Goal: Task Accomplishment & Management: Use online tool/utility

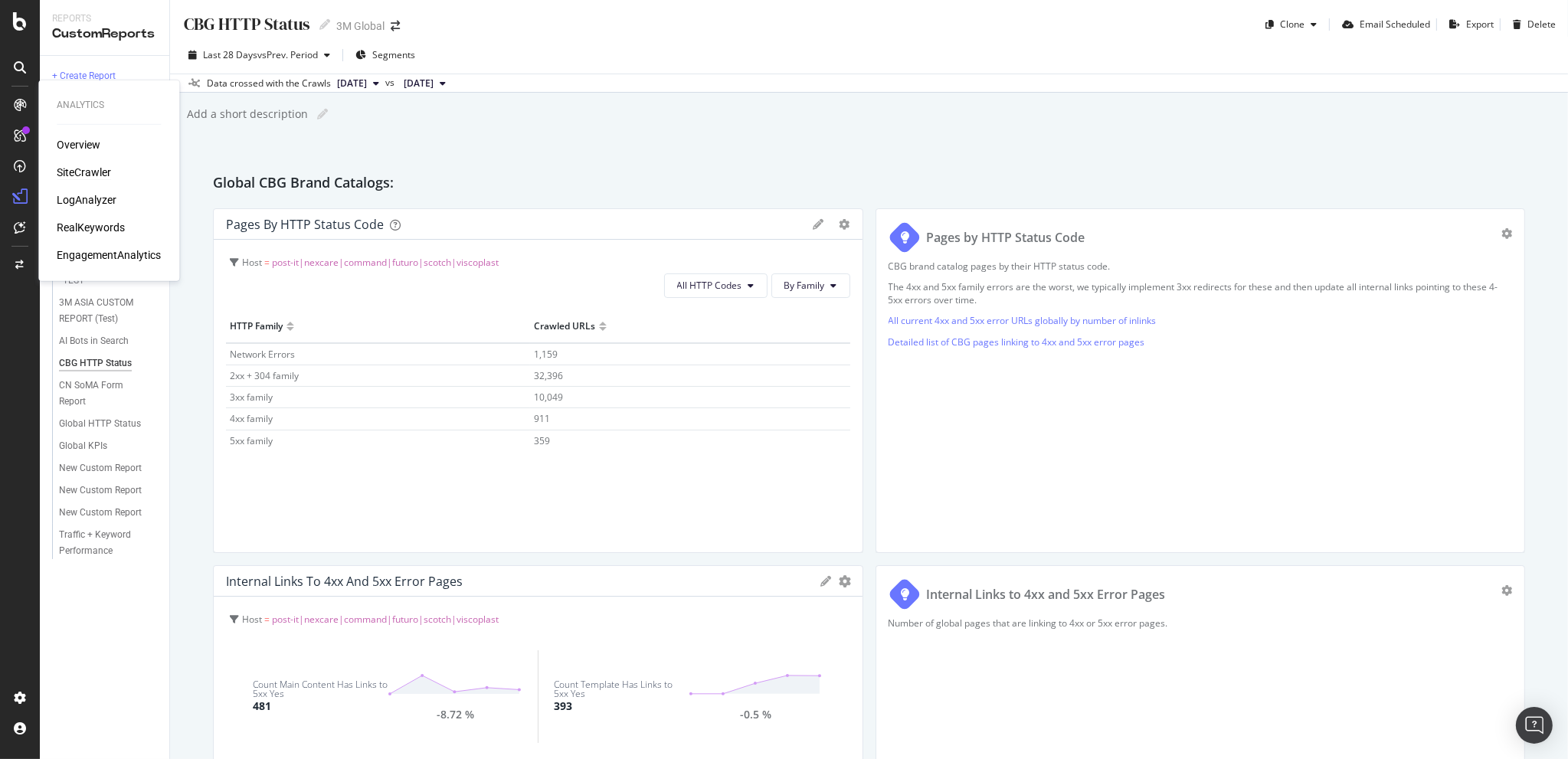
click at [84, 166] on div "SiteCrawler" at bounding box center [84, 172] width 55 height 16
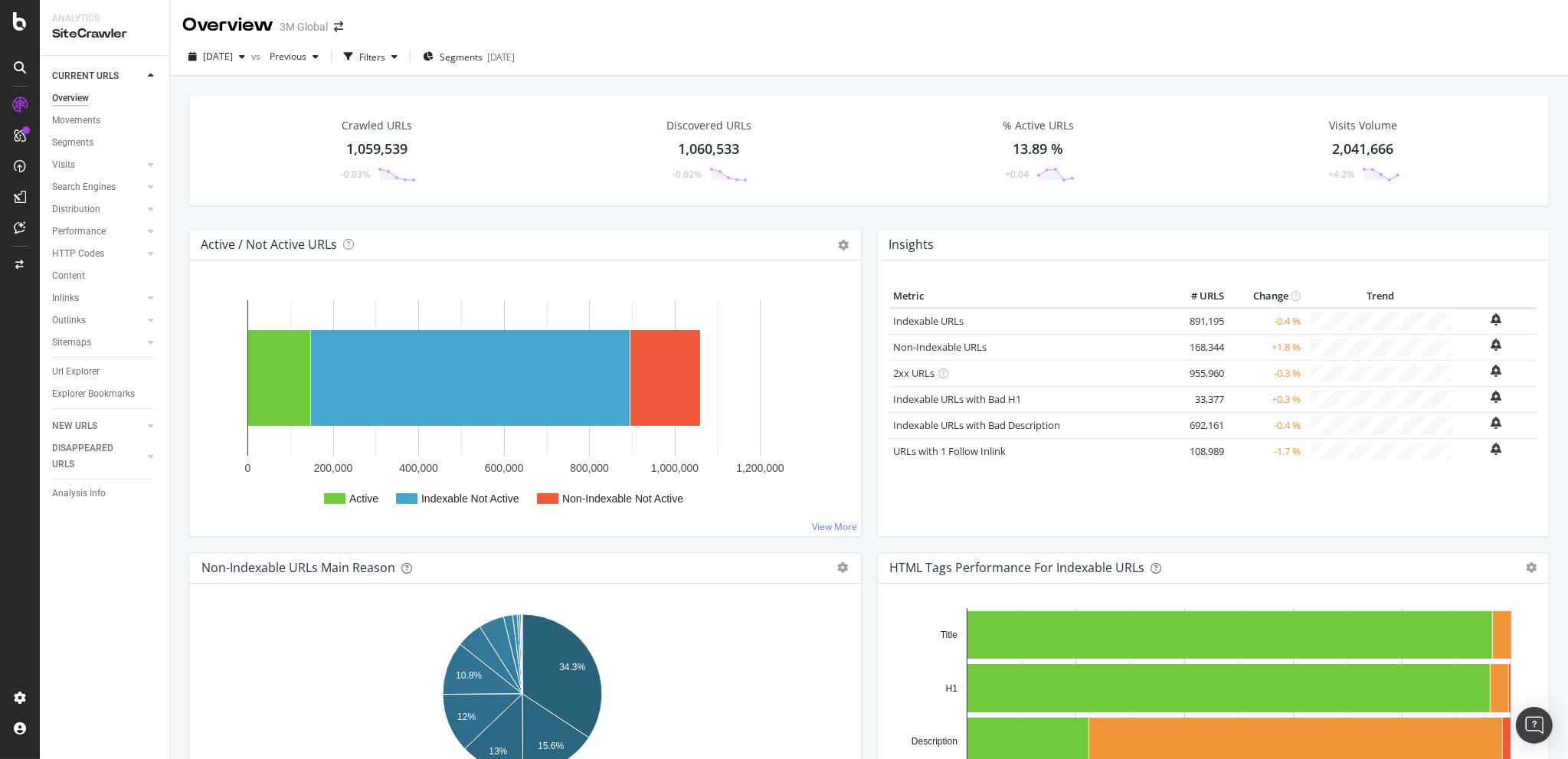
click at [219, 216] on div "Crawled URLs 1,059,539 -0.03% Discovered URLs 1,060,533 -0.02% % Active URLs 13…" at bounding box center [869, 161] width 1376 height 135
click at [213, 207] on div "Crawled URLs 1,059,539 -0.03% Discovered URLs 1,060,533 -0.02% % Active URLs 13…" at bounding box center [869, 161] width 1376 height 135
click at [72, 238] on div "CustomReports" at bounding box center [94, 236] width 75 height 16
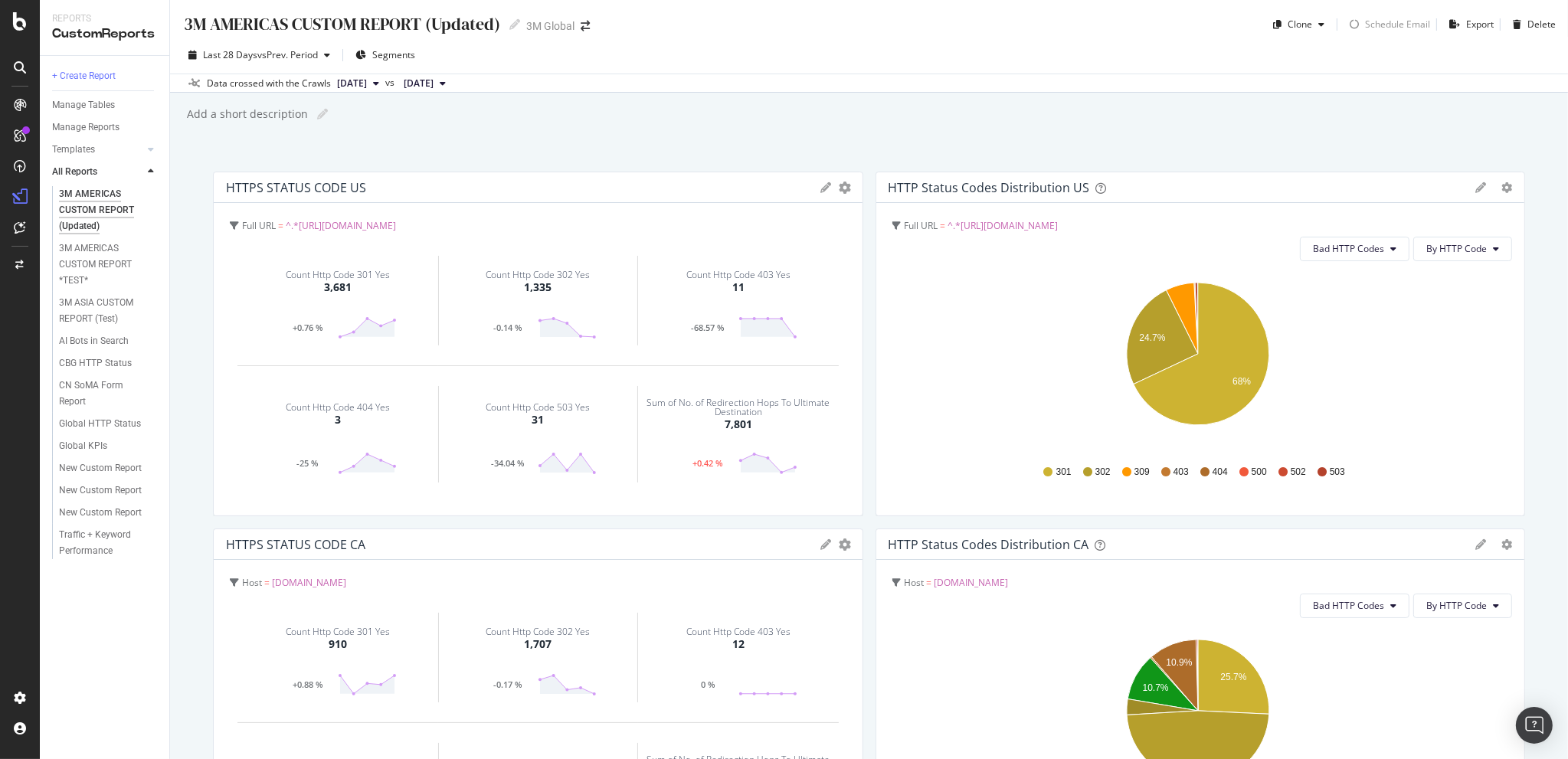
click at [101, 352] on div "CBG HTTP Status" at bounding box center [110, 363] width 117 height 22
click at [107, 355] on div "CBG HTTP Status" at bounding box center [96, 363] width 73 height 16
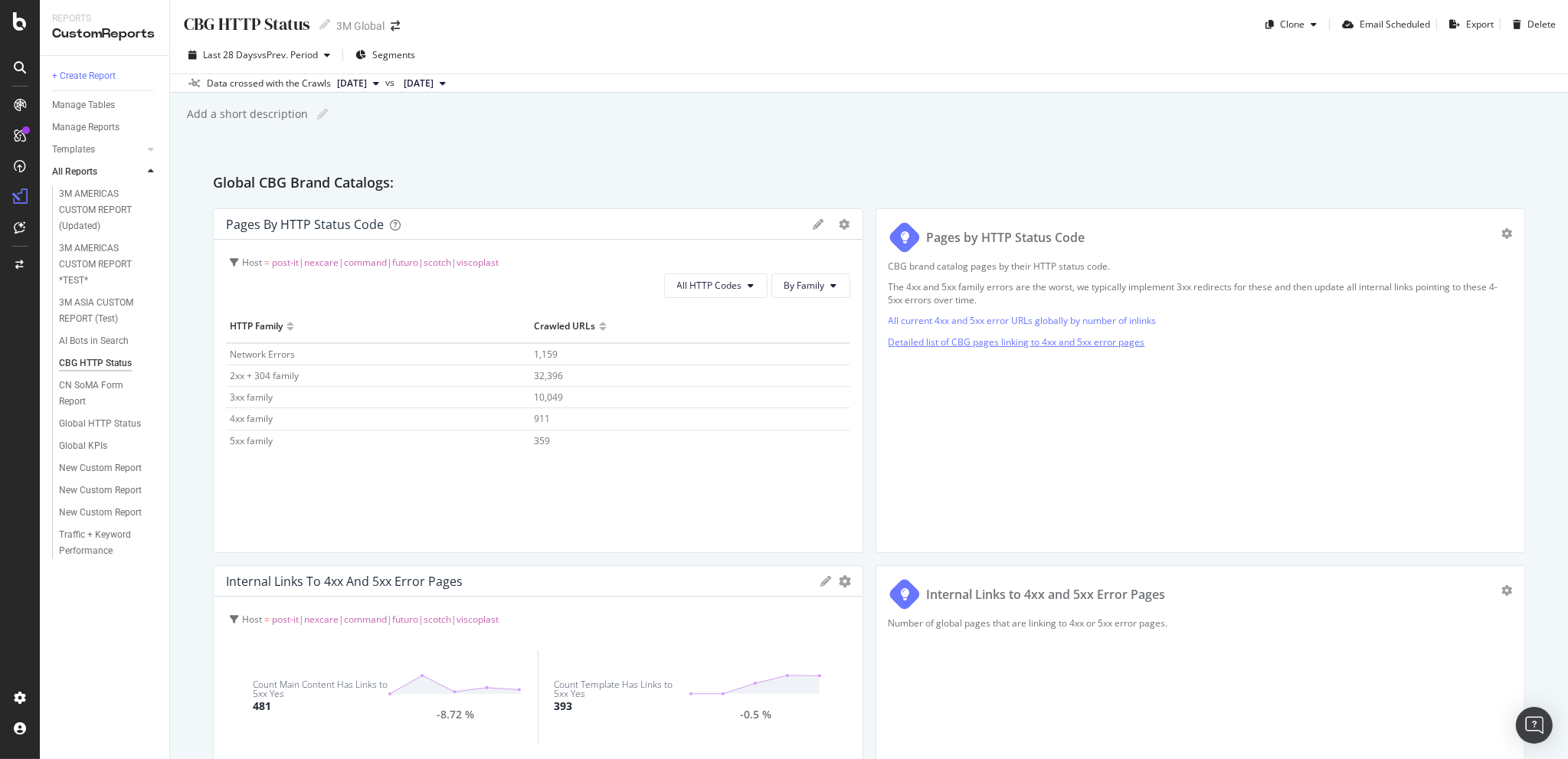
click at [1003, 338] on link "Detailed list of CBG pages linking to 4xx and 5xx error pages" at bounding box center [1017, 342] width 256 height 13
click at [1045, 318] on link "All current 4xx and 5xx error URLs globally by number of inlinks" at bounding box center [1023, 320] width 268 height 13
click at [1333, 297] on p "The 4xx and 5xx family errors are the worst, we typically implement 3xx redirec…" at bounding box center [1201, 293] width 624 height 26
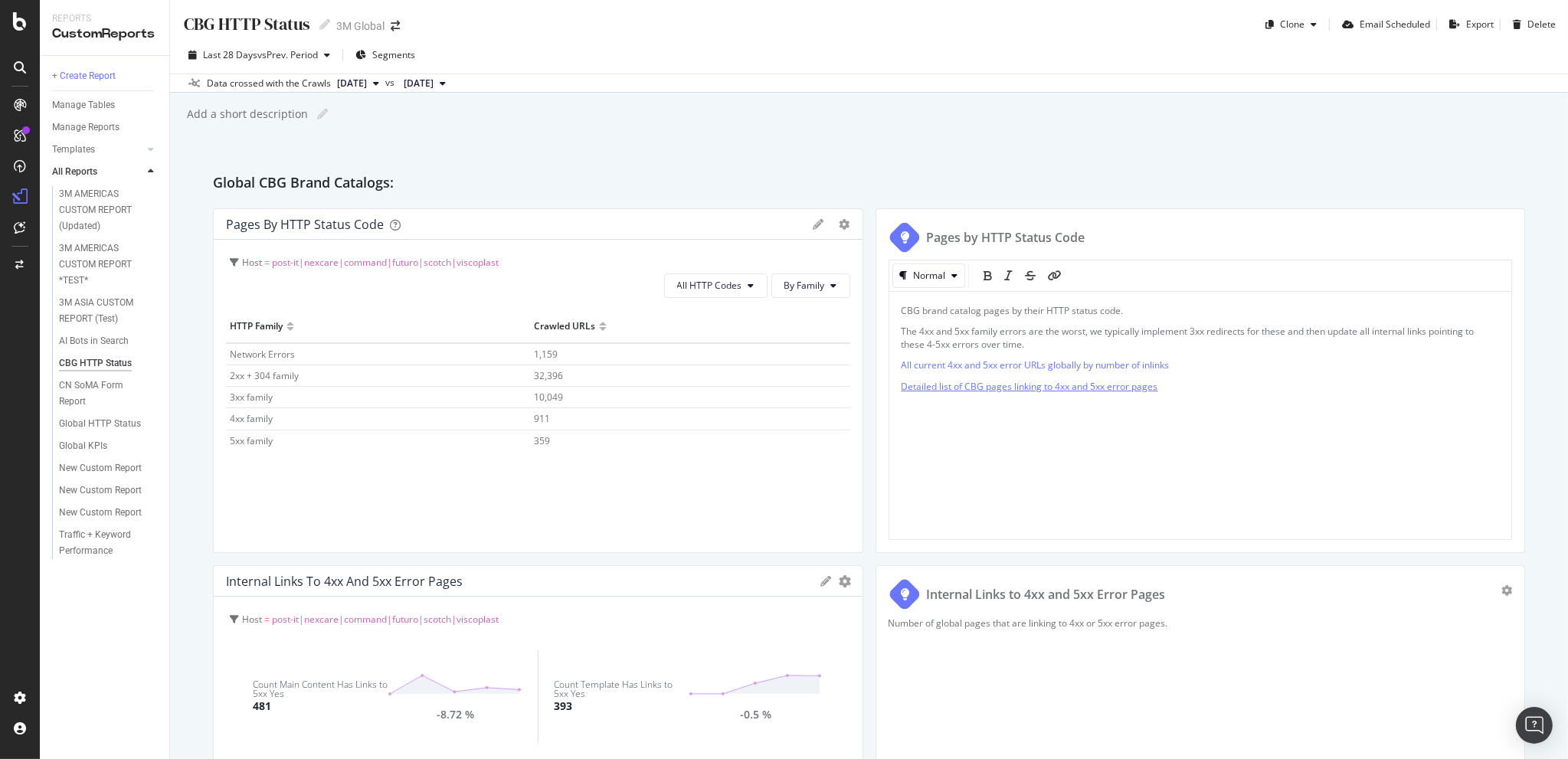
click at [1070, 388] on span "Detailed list of CBG pages linking to 4xx and 5xx error pages" at bounding box center [1030, 386] width 256 height 13
click at [1049, 273] on icon "link" at bounding box center [1055, 276] width 14 height 11
click at [1065, 384] on span "Detailed list of CBG pages linking to 4xx and 5xx error pages" at bounding box center [1030, 386] width 256 height 13
click at [1049, 278] on icon "link" at bounding box center [1055, 276] width 14 height 11
click at [1056, 390] on span "Detailed list of CBG pages linking to 4xx and 5xx error pages" at bounding box center [1030, 386] width 256 height 13
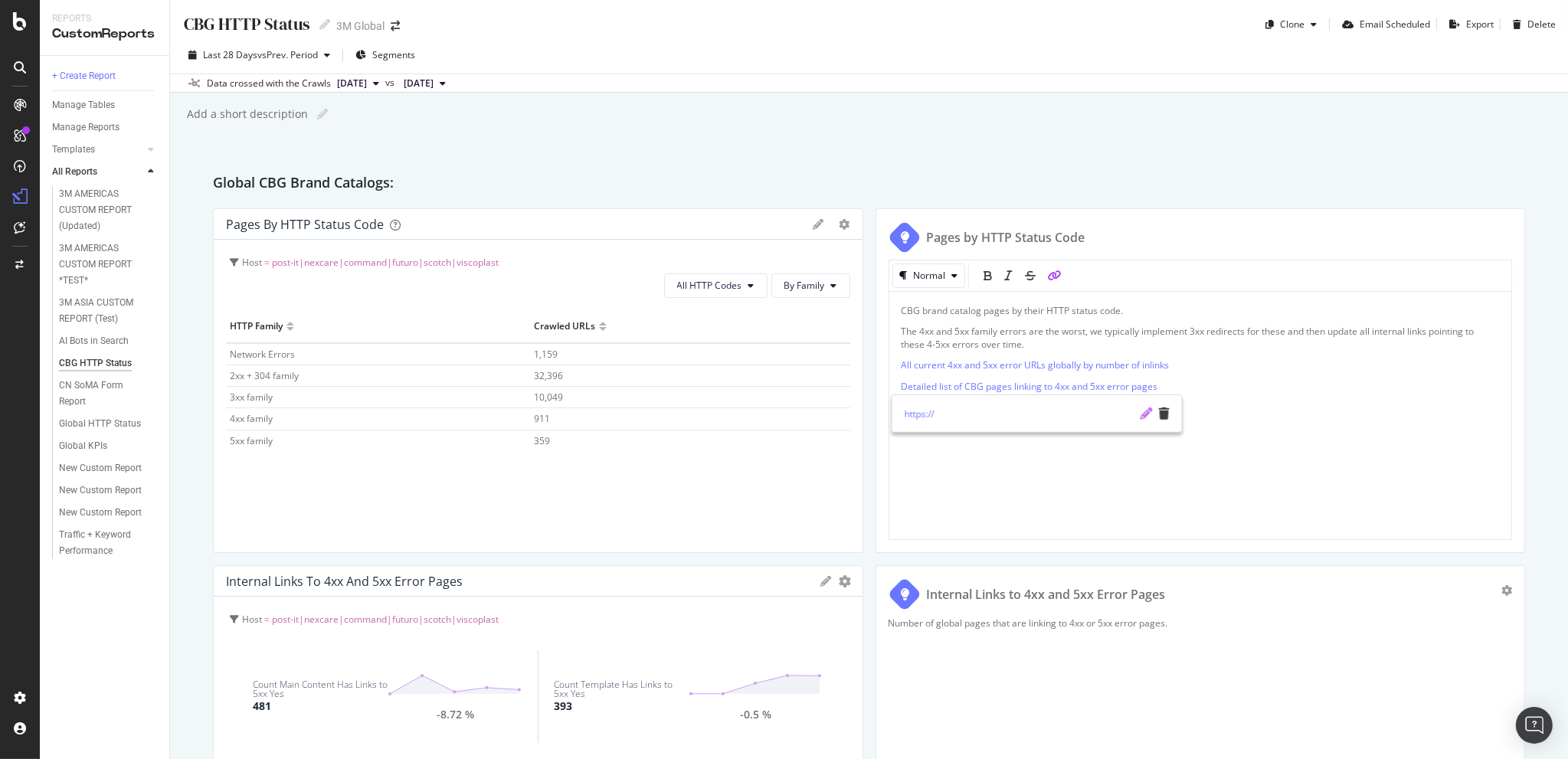
click at [1145, 410] on icon "pencil" at bounding box center [1146, 412] width 12 height 12
type input "https://app.botify.com/3m-us/3m-global/crawl/explorer?explorerBookmark=9995dc79…"
click at [1146, 409] on icon "check" at bounding box center [1146, 412] width 11 height 12
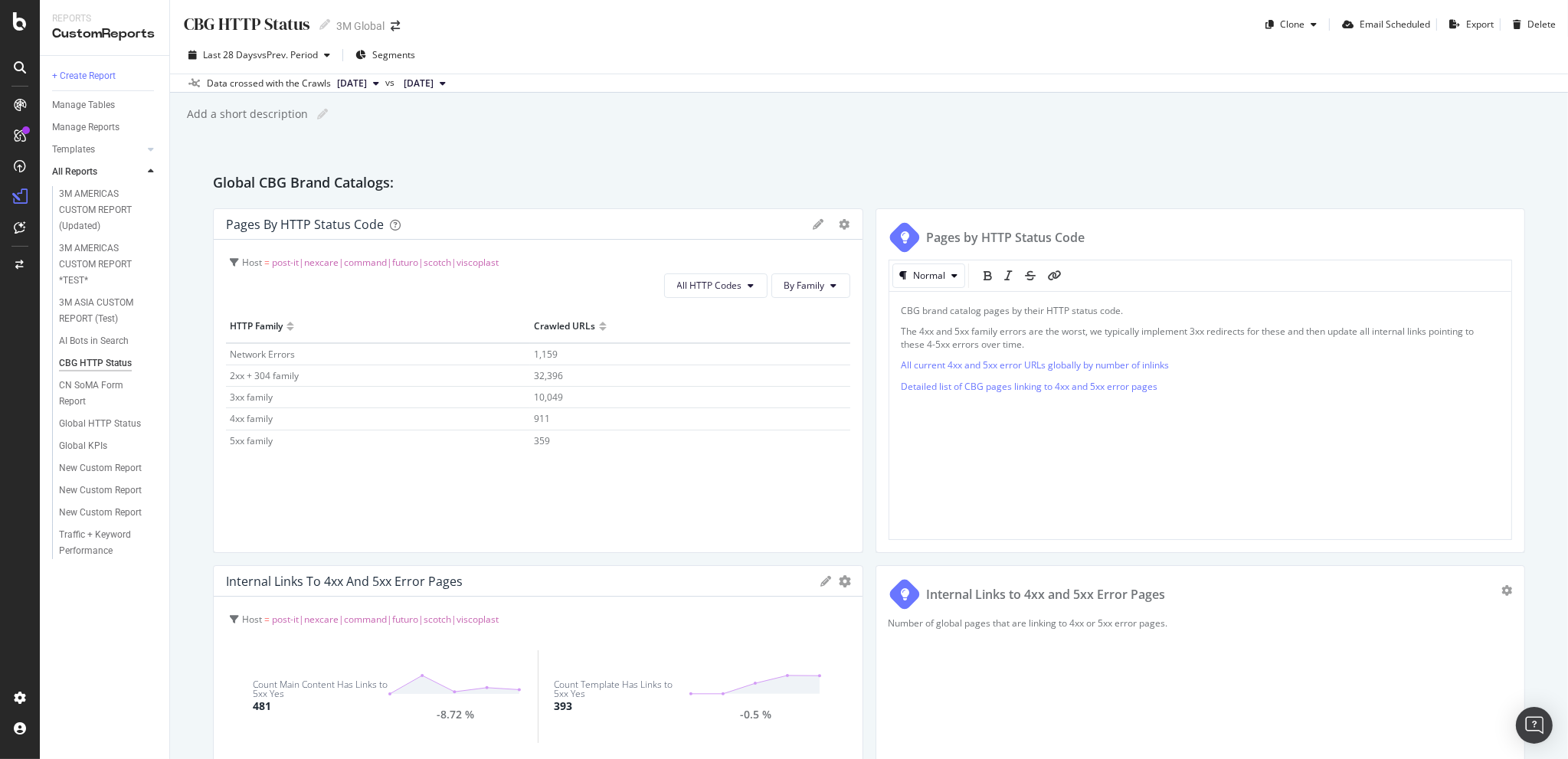
click at [1205, 325] on span "The 4xx and 5xx family errors are the worst, we typically implement 3xx redirec…" at bounding box center [1189, 338] width 575 height 26
click at [1158, 244] on div "Pages by HTTP Status Code" at bounding box center [1201, 237] width 624 height 32
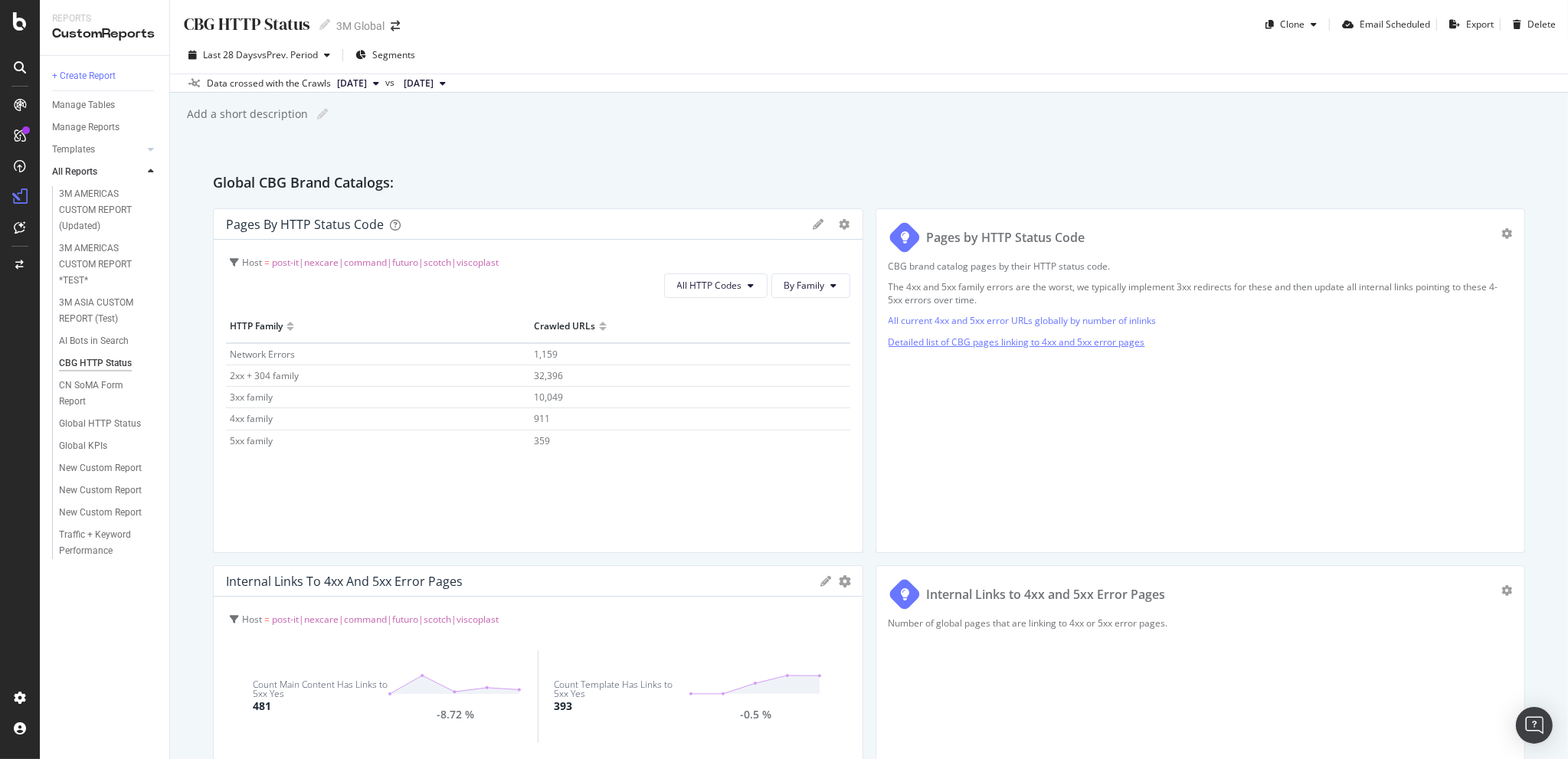
click at [1027, 341] on link "Detailed list of CBG pages linking to 4xx and 5xx error pages" at bounding box center [1017, 342] width 256 height 13
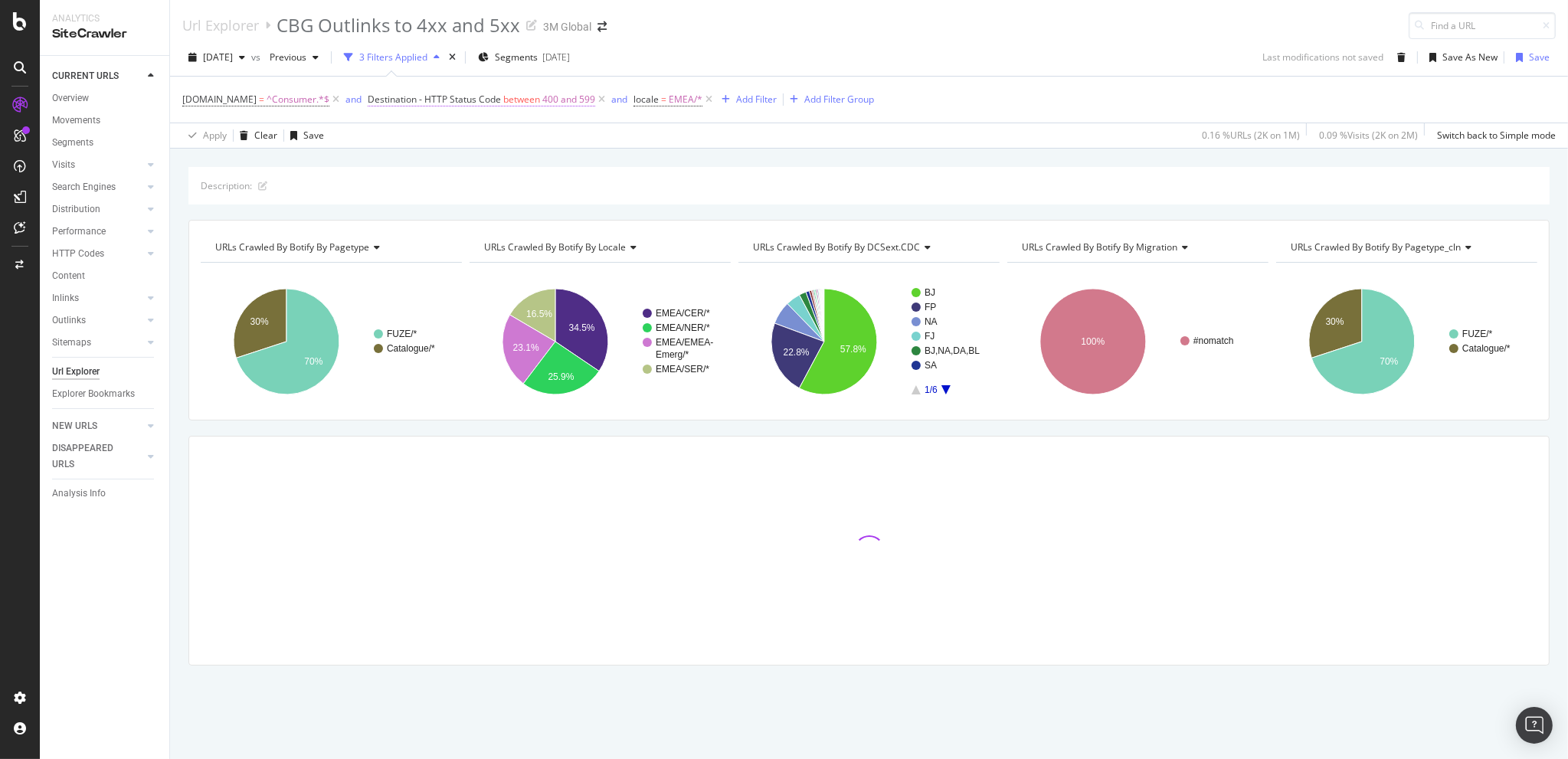
click at [475, 94] on span "Destination - HTTP Status Code" at bounding box center [434, 99] width 133 height 13
click at [425, 212] on input "400" at bounding box center [462, 218] width 169 height 25
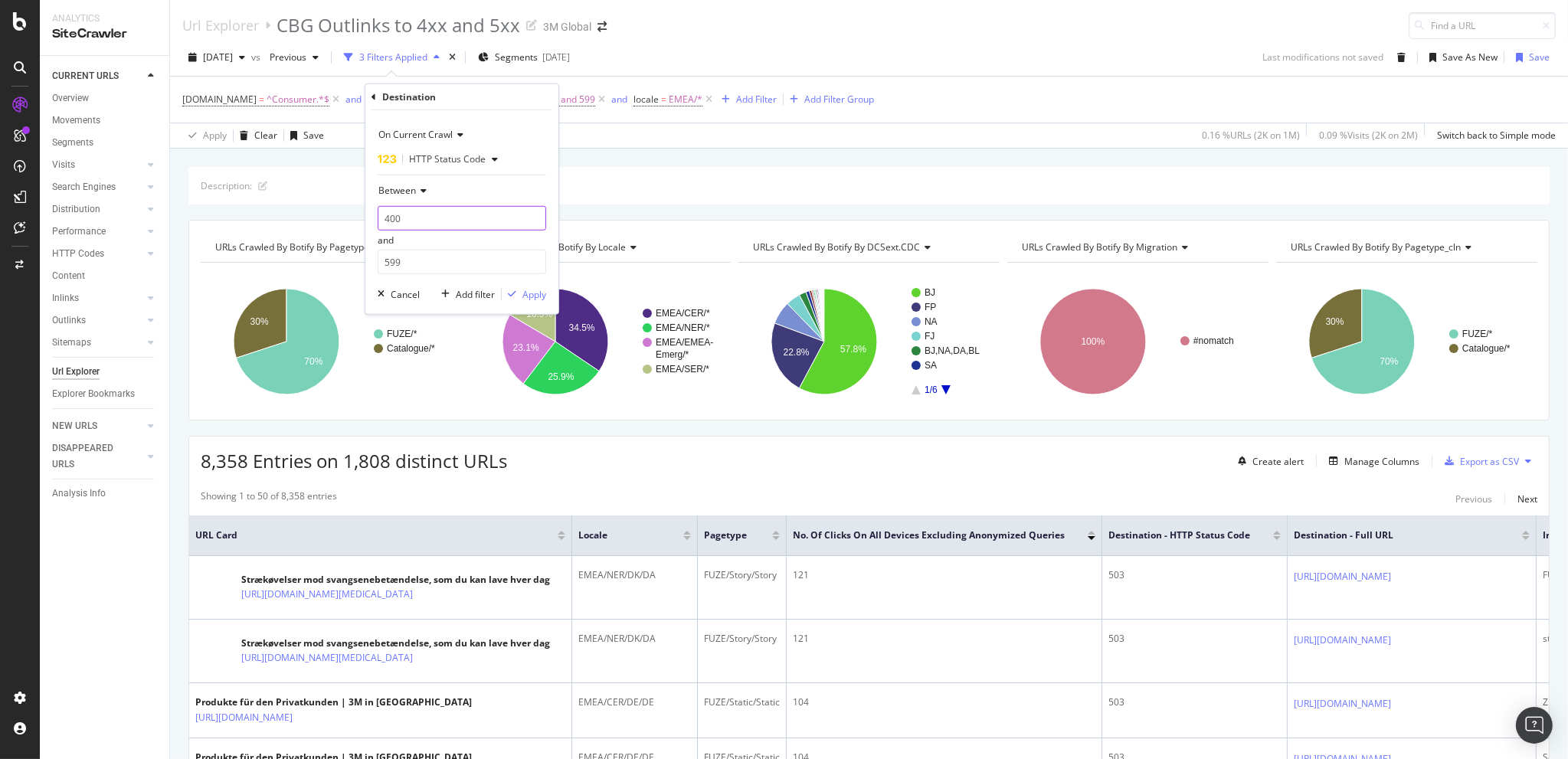
drag, startPoint x: 431, startPoint y: 212, endPoint x: 371, endPoint y: 213, distance: 60.0
click at [371, 213] on div "On Current Crawl HTTP Status Code Between 400 and 599 Cancel Add filter Apply" at bounding box center [461, 212] width 193 height 203
type input "309"
click at [527, 296] on div "Apply" at bounding box center [534, 295] width 24 height 13
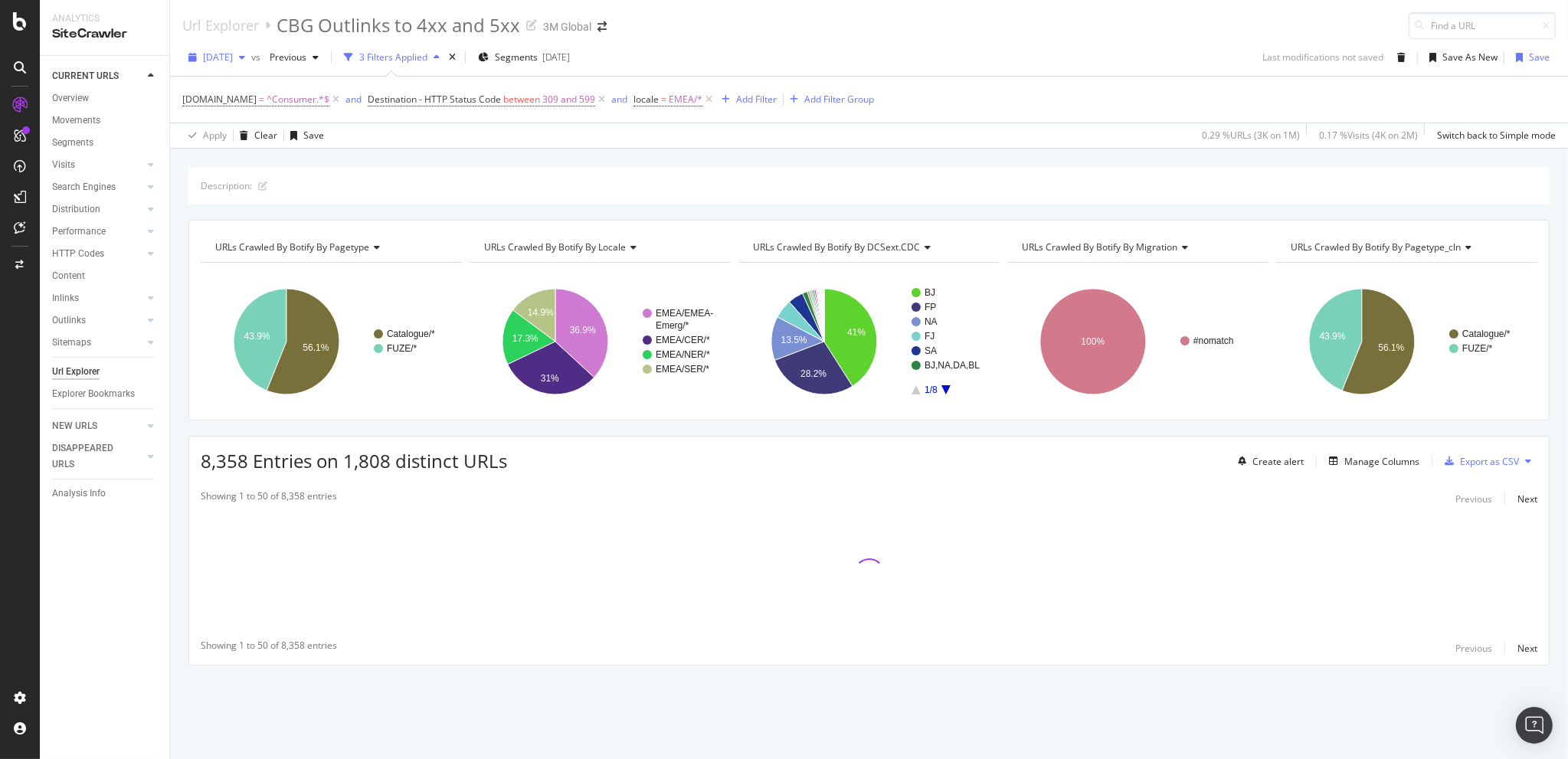
click at [251, 48] on div "2025 May. 11th" at bounding box center [217, 57] width 69 height 23
click at [256, 109] on div "[DATE]" at bounding box center [246, 111] width 82 height 14
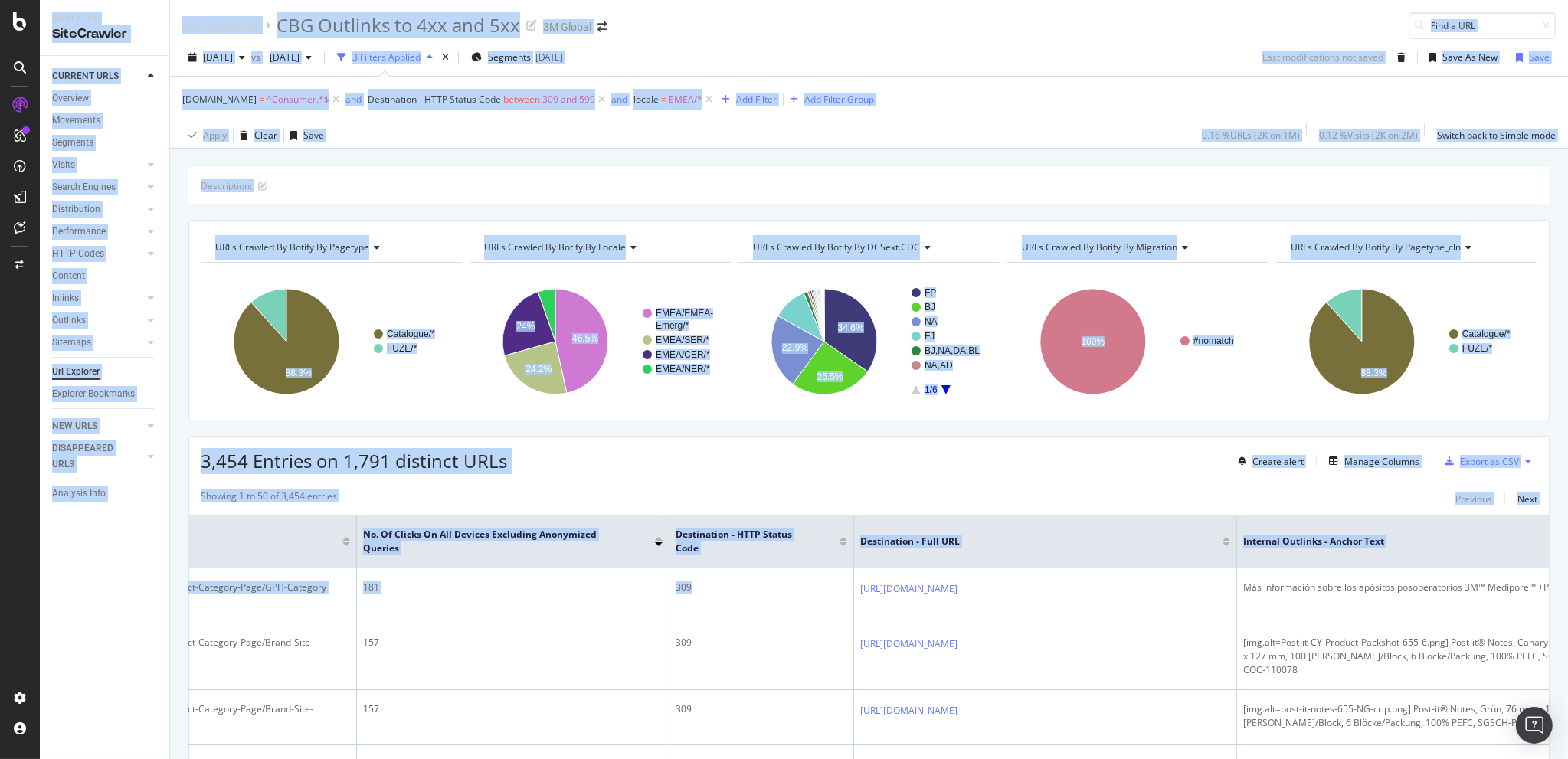
scroll to position [0, 555]
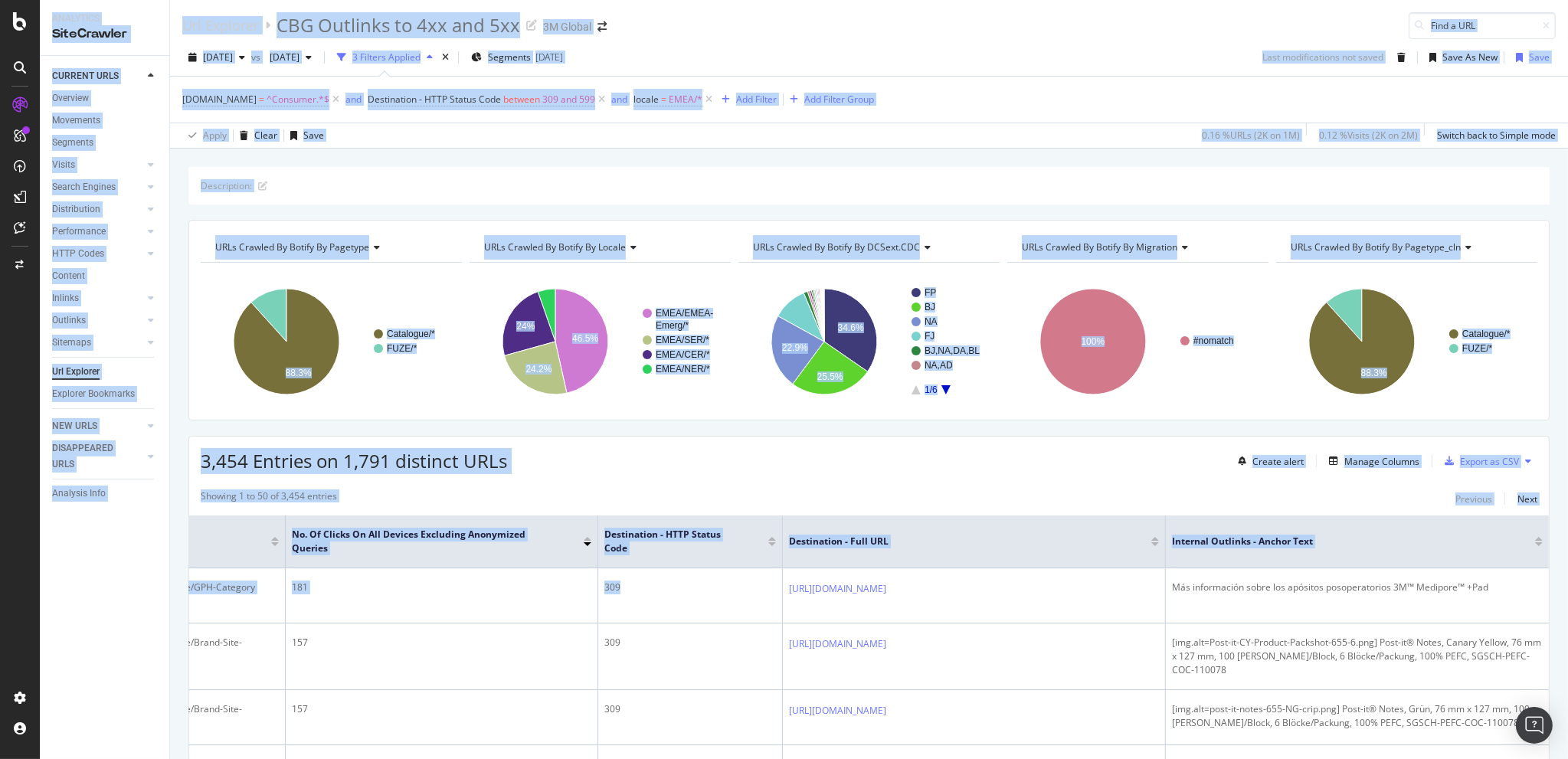
drag, startPoint x: 1289, startPoint y: 613, endPoint x: 1603, endPoint y: 611, distance: 314.0
click at [1567, 611] on html "Analytics SiteCrawler CURRENT URLS Overview Movements Segments Visits Analysis …" at bounding box center [784, 380] width 1568 height 759
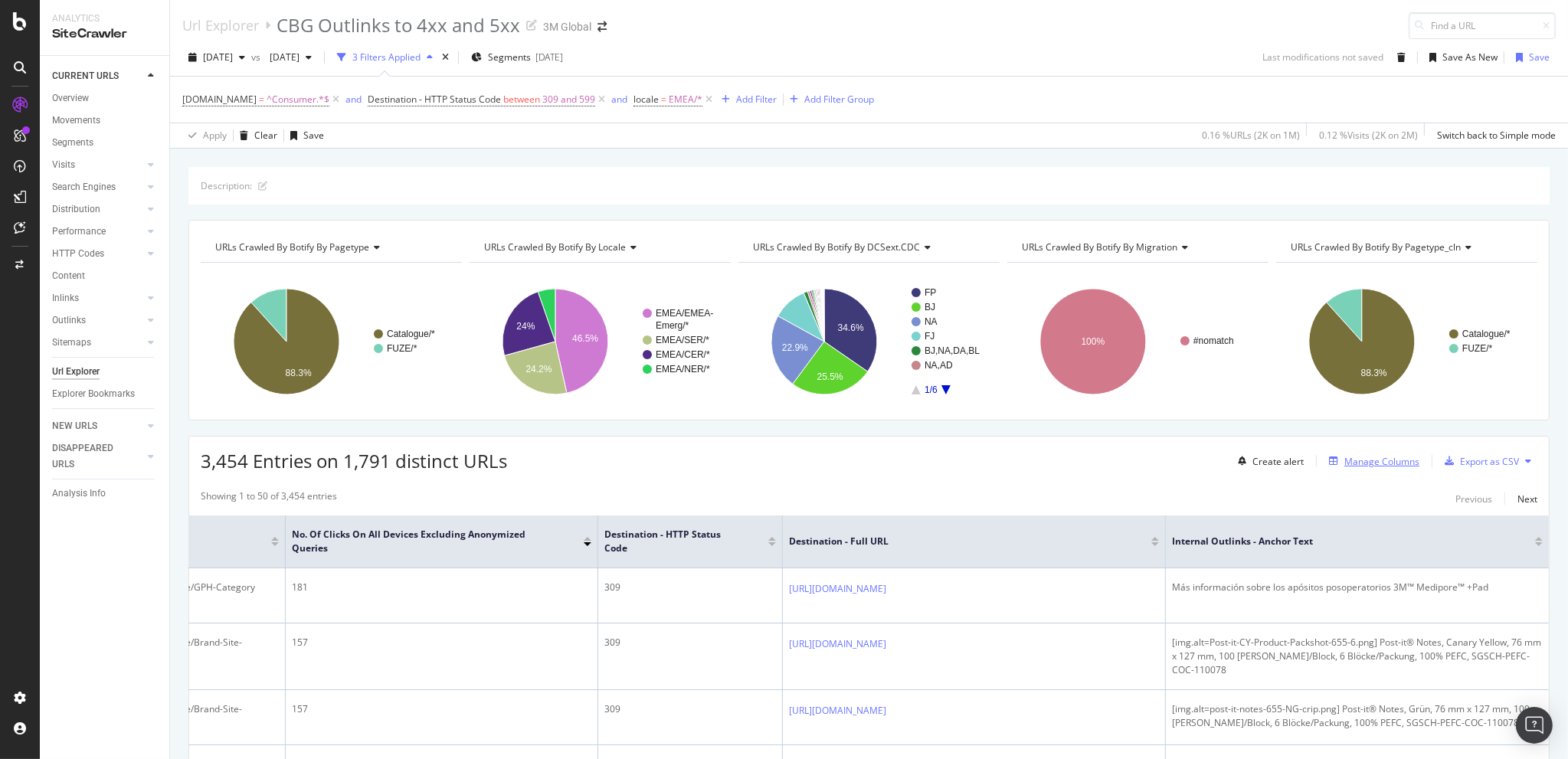
click at [1366, 457] on div "Manage Columns" at bounding box center [1382, 461] width 75 height 13
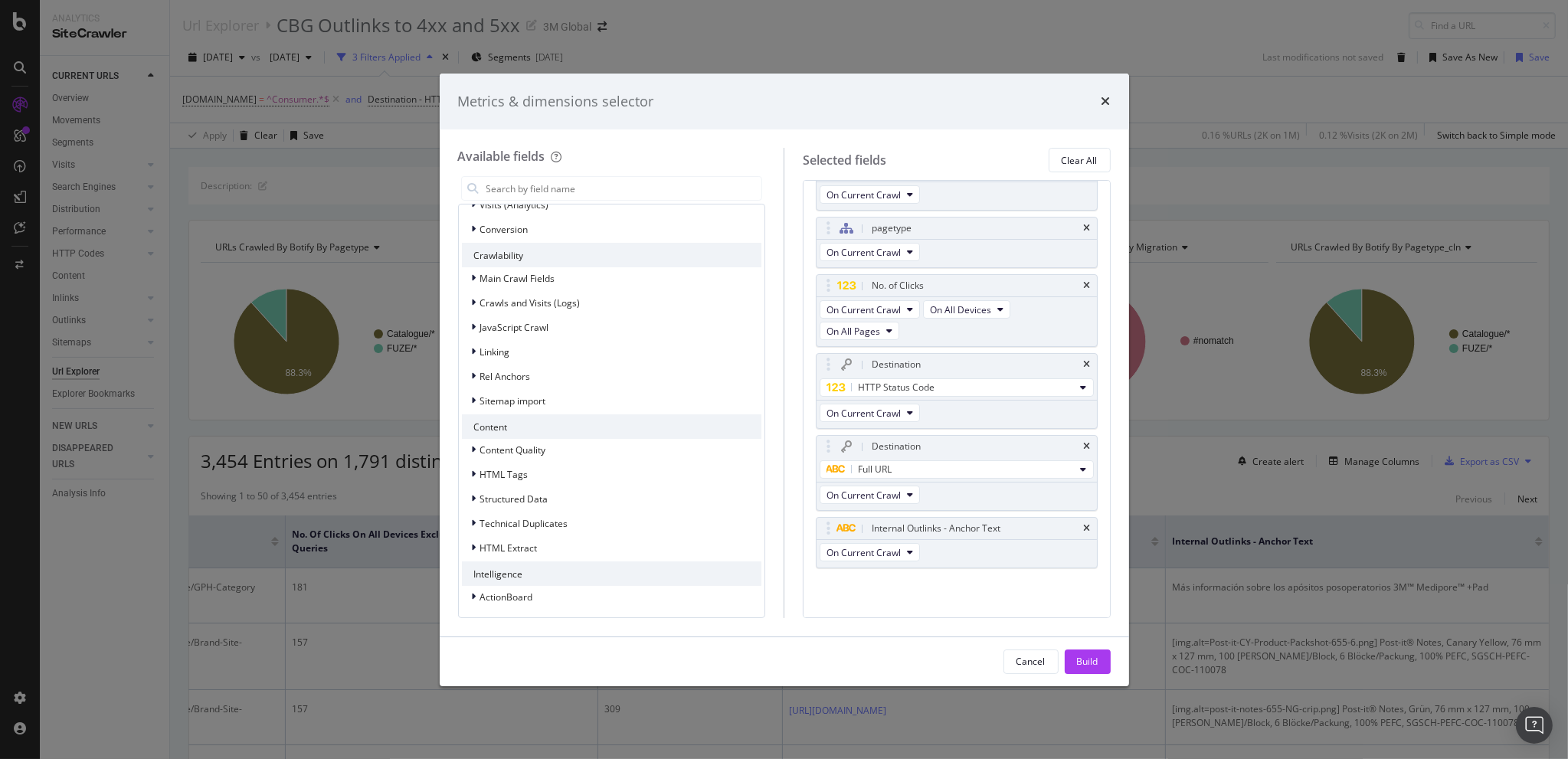
scroll to position [388, 0]
click at [475, 345] on icon "modal" at bounding box center [474, 349] width 5 height 9
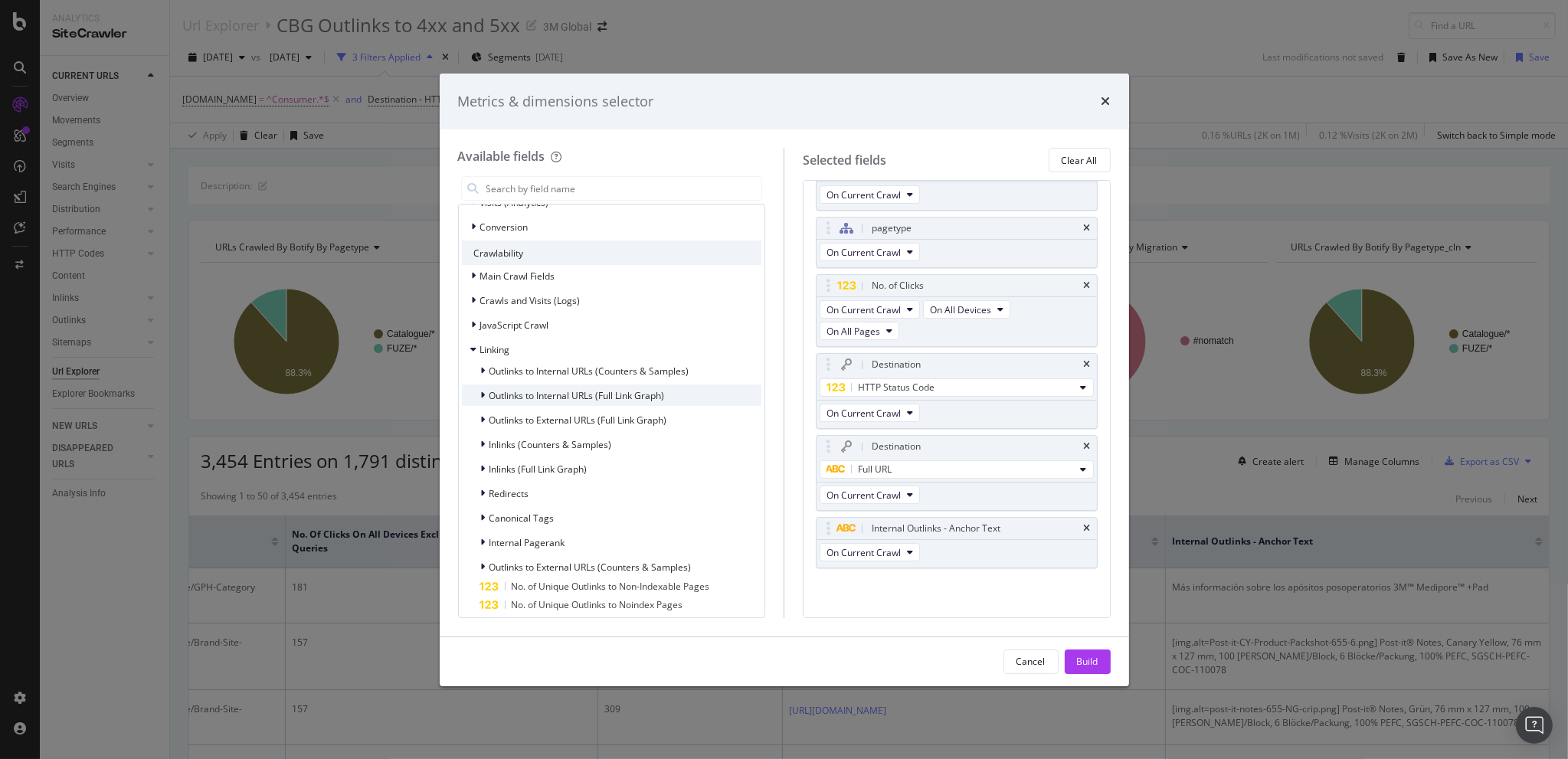
click at [485, 390] on div "modal" at bounding box center [485, 395] width 9 height 16
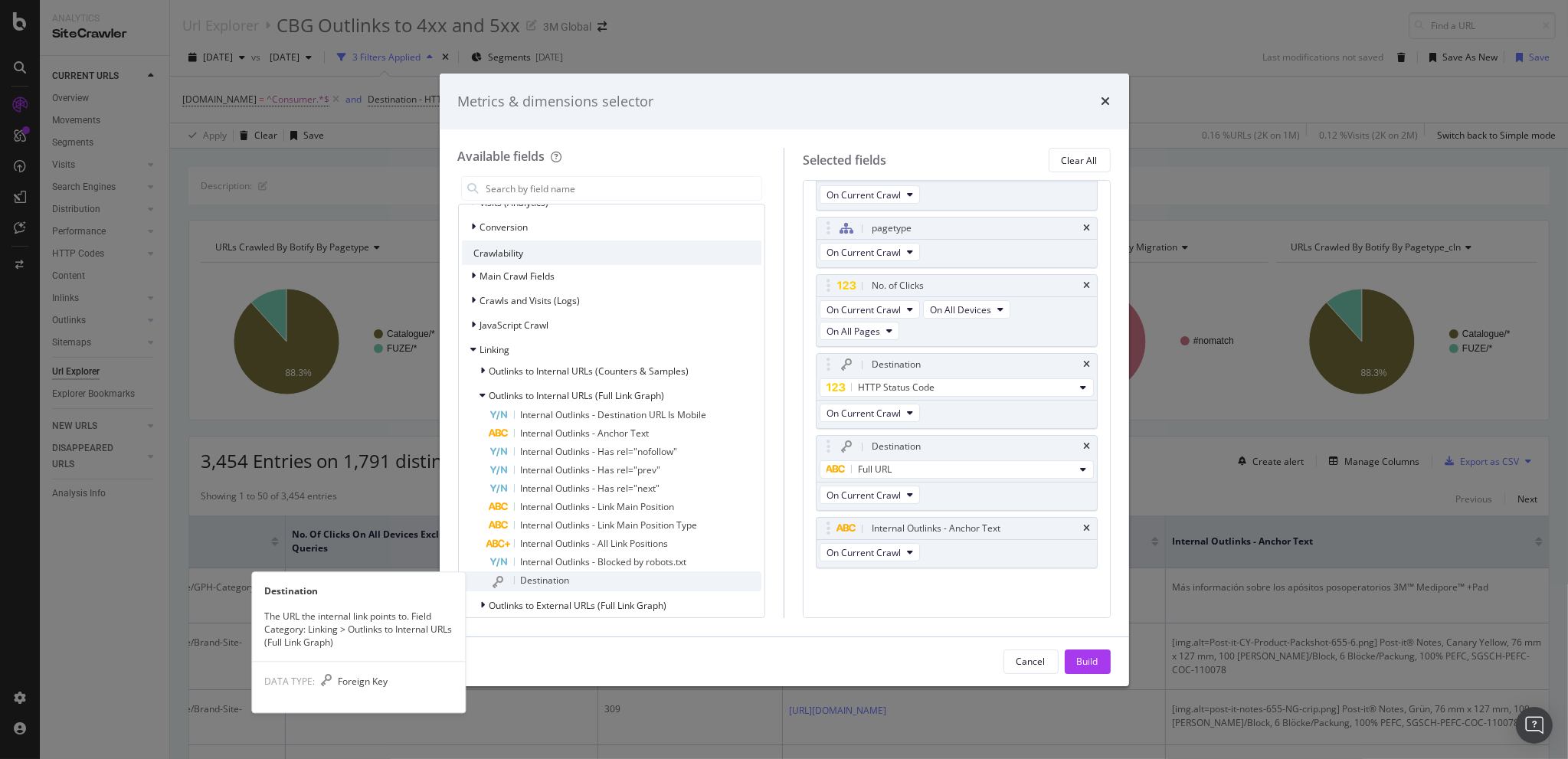
click at [541, 577] on span "Destination" at bounding box center [546, 580] width 49 height 13
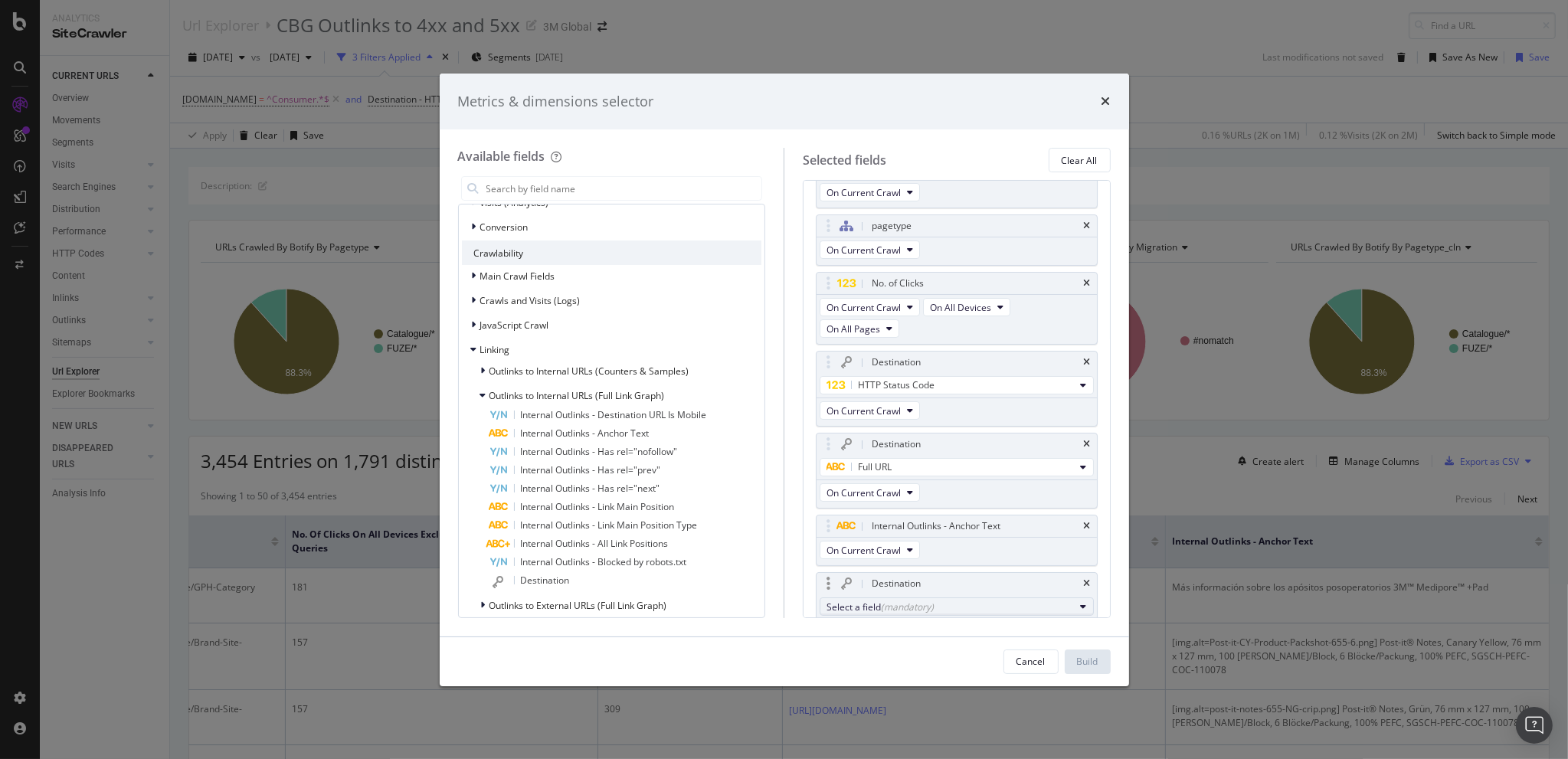
click at [904, 608] on div "(mandatory)" at bounding box center [907, 607] width 53 height 13
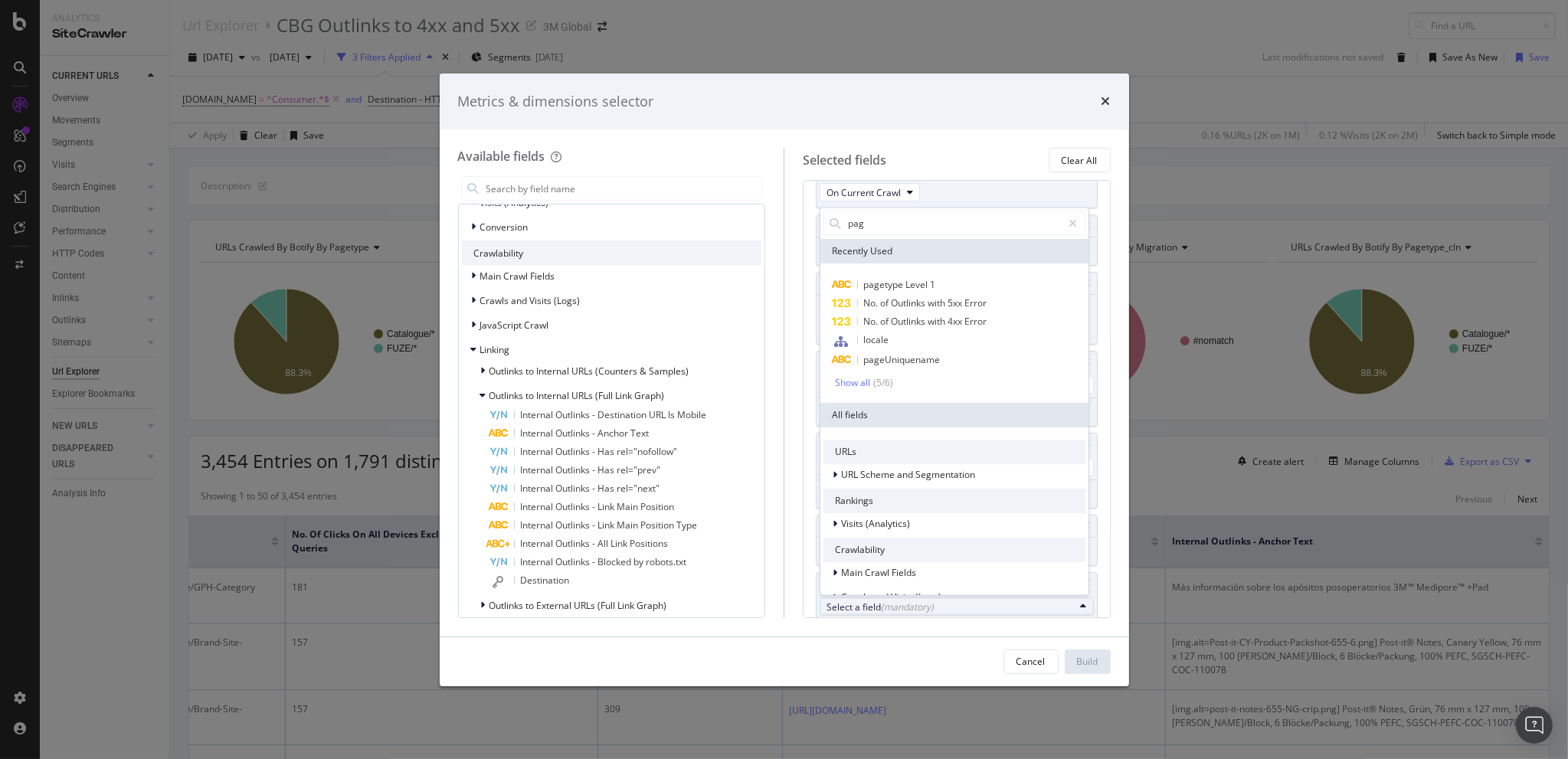
type input "page"
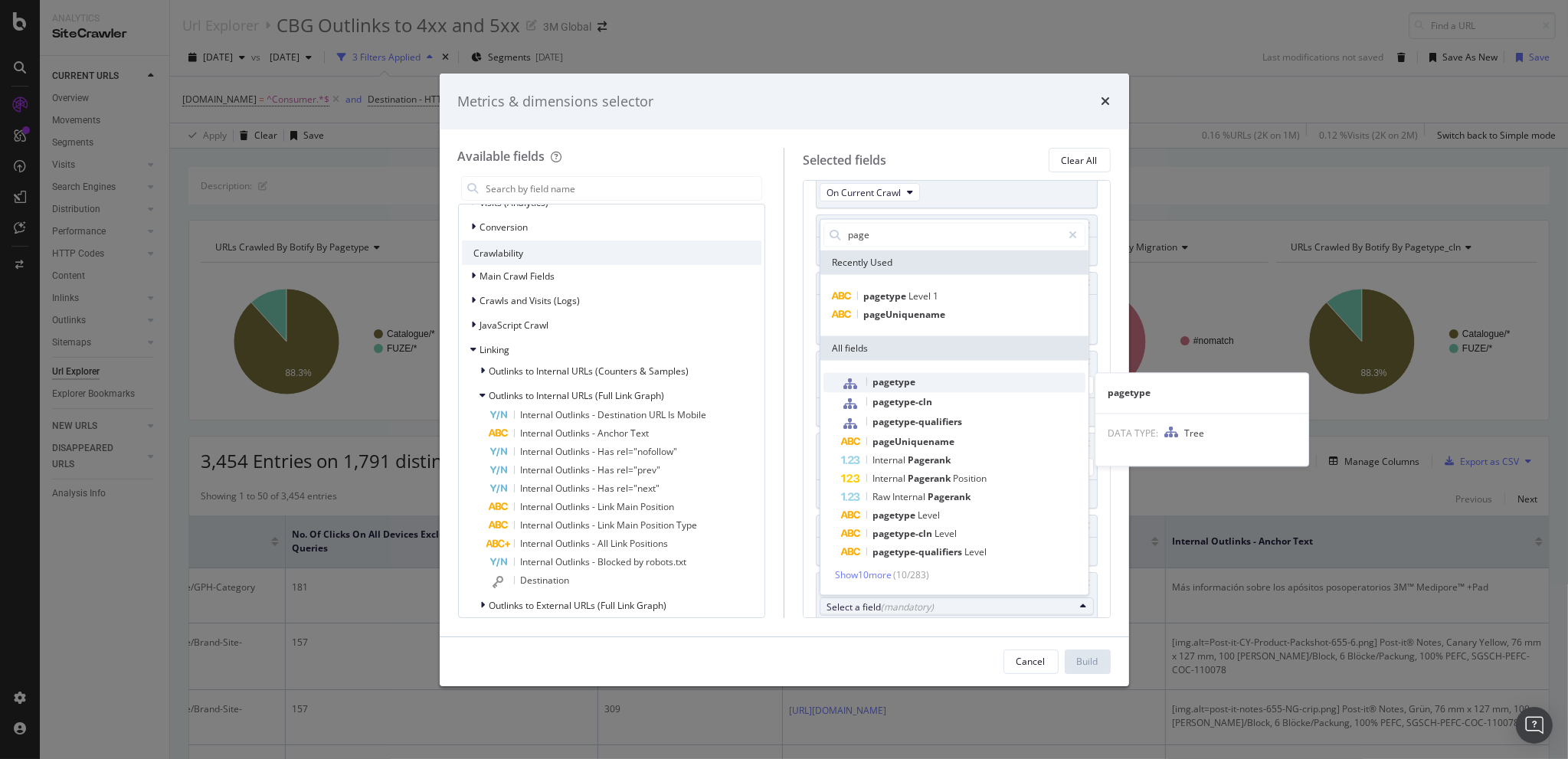
click at [976, 382] on span "pagetype" at bounding box center [963, 382] width 244 height 20
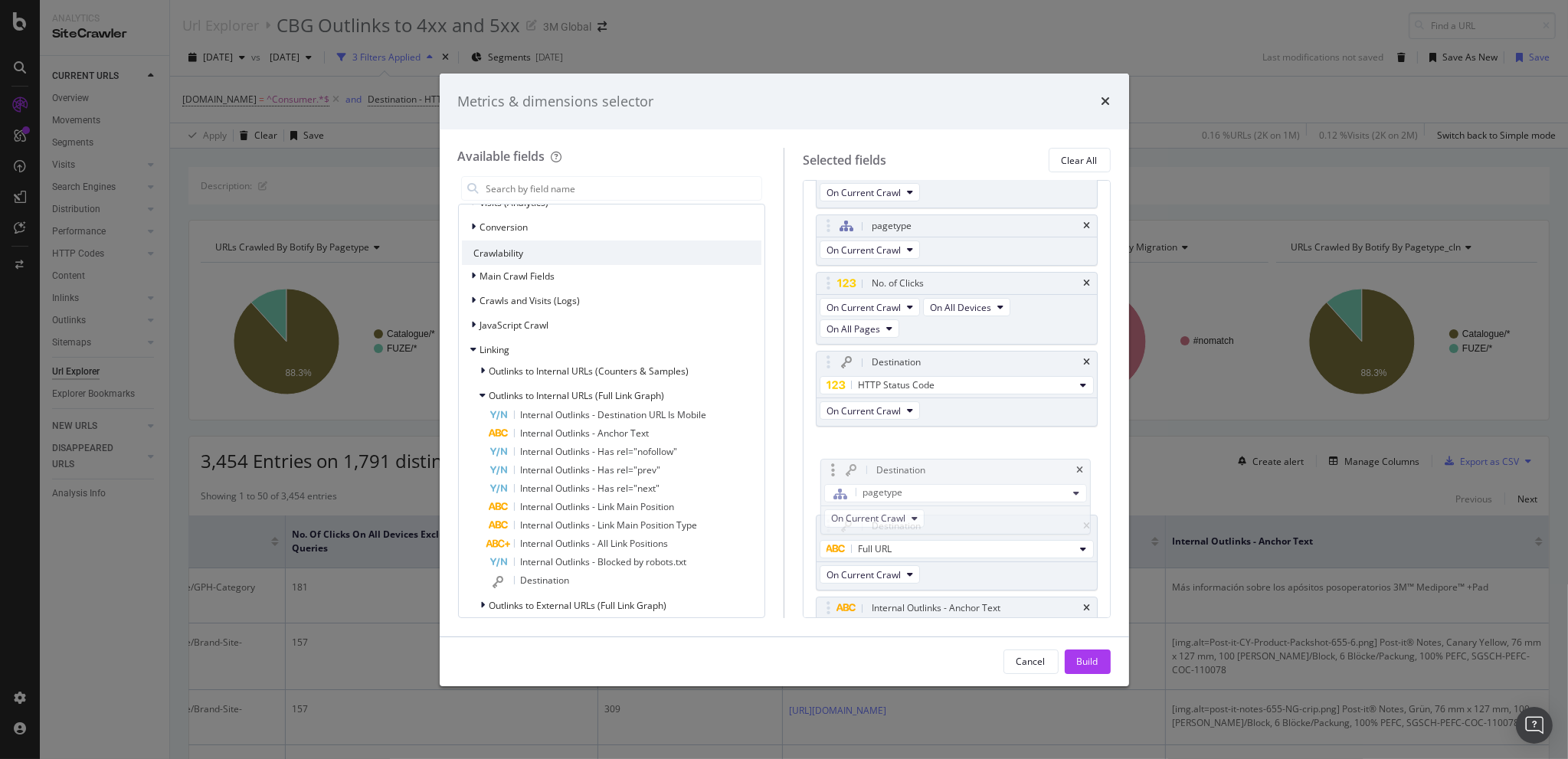
drag, startPoint x: 825, startPoint y: 578, endPoint x: 830, endPoint y: 466, distance: 112.1
click at [830, 466] on body "Analytics SiteCrawler CURRENT URLS Overview Movements Segments Visits Analysis …" at bounding box center [784, 380] width 1568 height 759
drag, startPoint x: 1090, startPoint y: 662, endPoint x: 903, endPoint y: 618, distance: 192.1
click at [1090, 662] on div "Build" at bounding box center [1087, 661] width 21 height 13
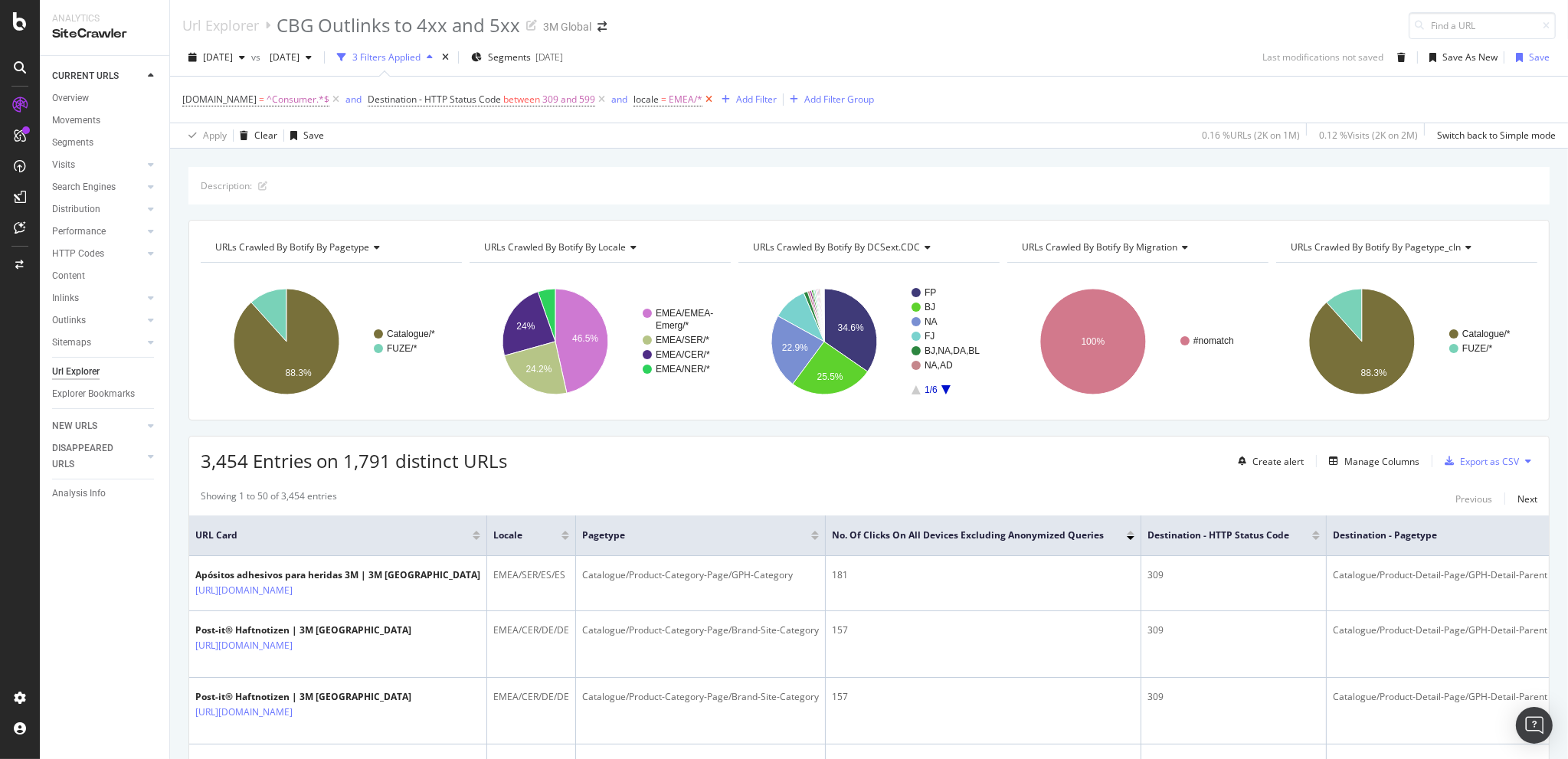
click at [703, 97] on icon at bounding box center [709, 99] width 13 height 16
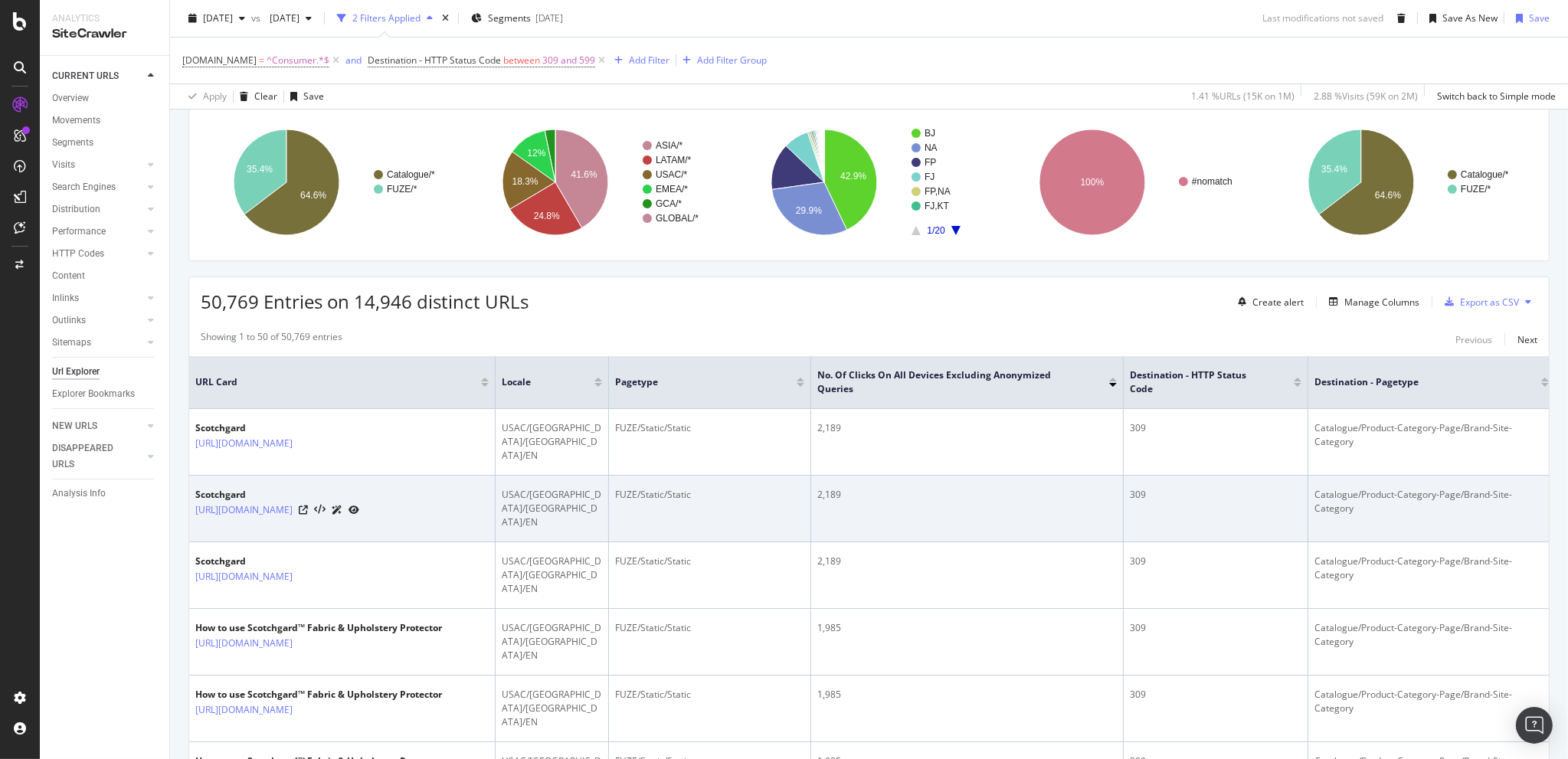
scroll to position [179, 0]
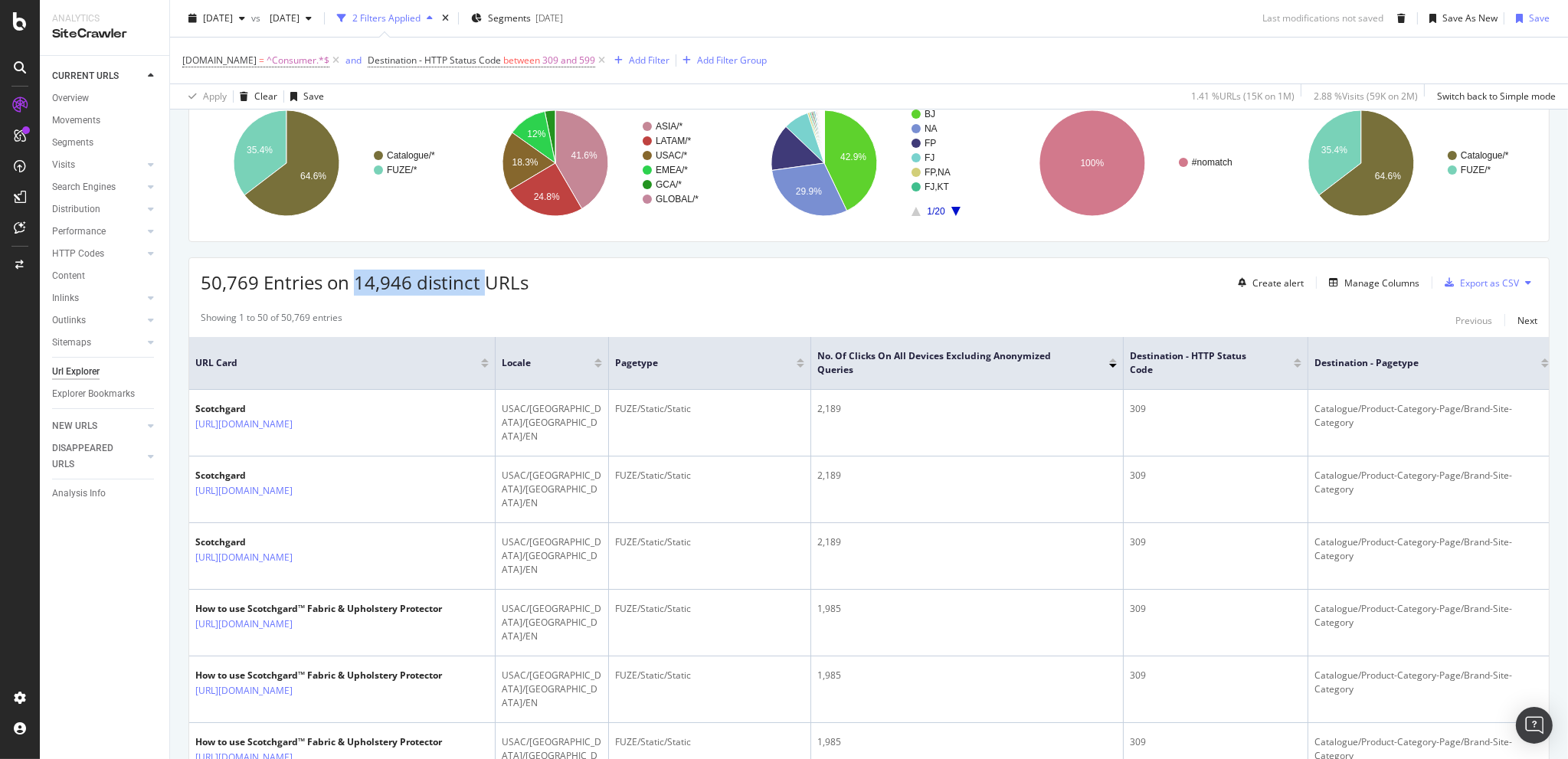
drag, startPoint x: 355, startPoint y: 278, endPoint x: 487, endPoint y: 274, distance: 132.1
click at [487, 274] on span "50,769 Entries on 14,946 distinct URLs" at bounding box center [364, 282] width 328 height 26
drag, startPoint x: 201, startPoint y: 278, endPoint x: 265, endPoint y: 286, distance: 64.5
click at [265, 286] on span "50,769 Entries on 14,946 distinct URLs" at bounding box center [364, 282] width 328 height 26
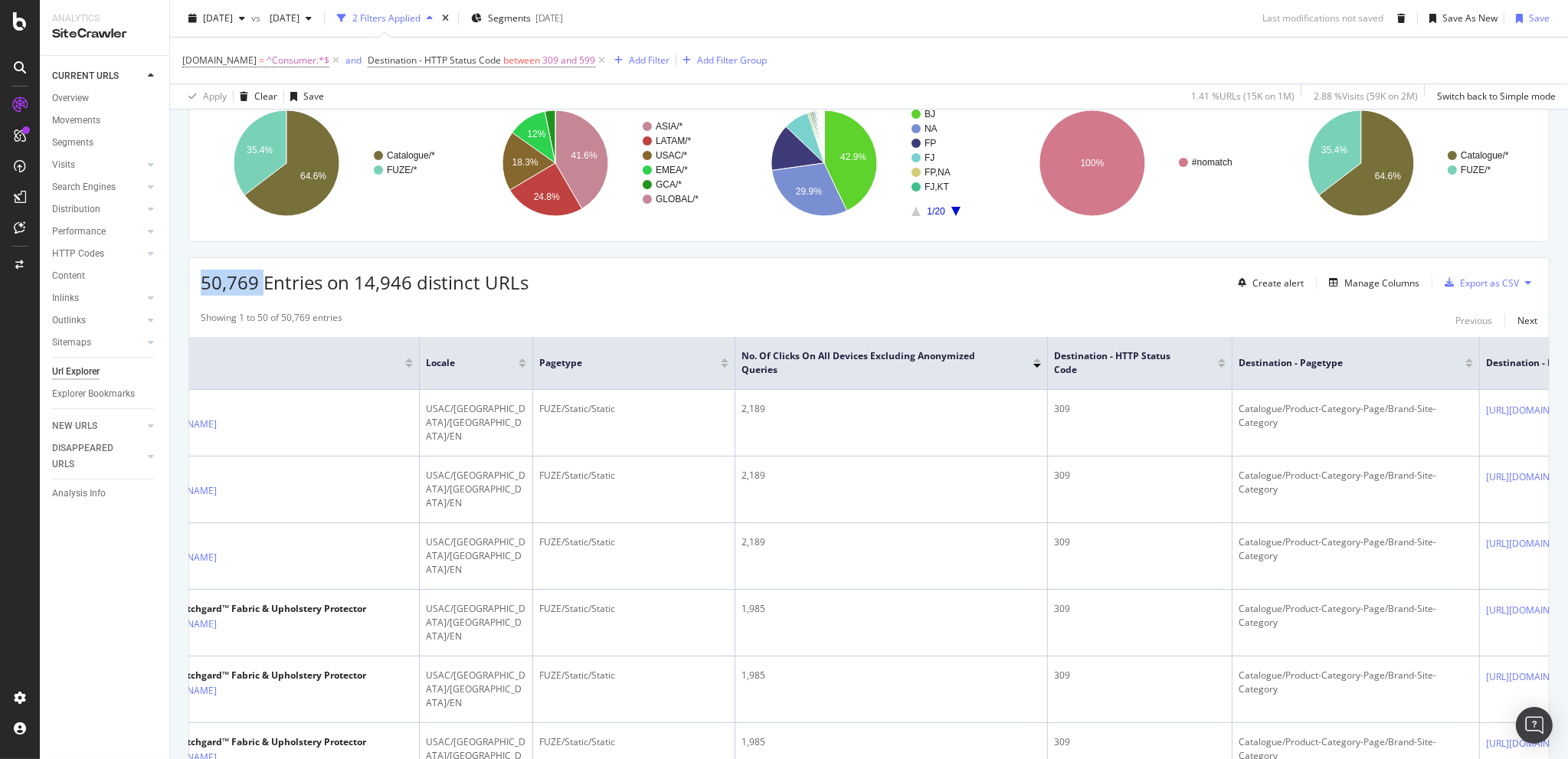
scroll to position [0, 406]
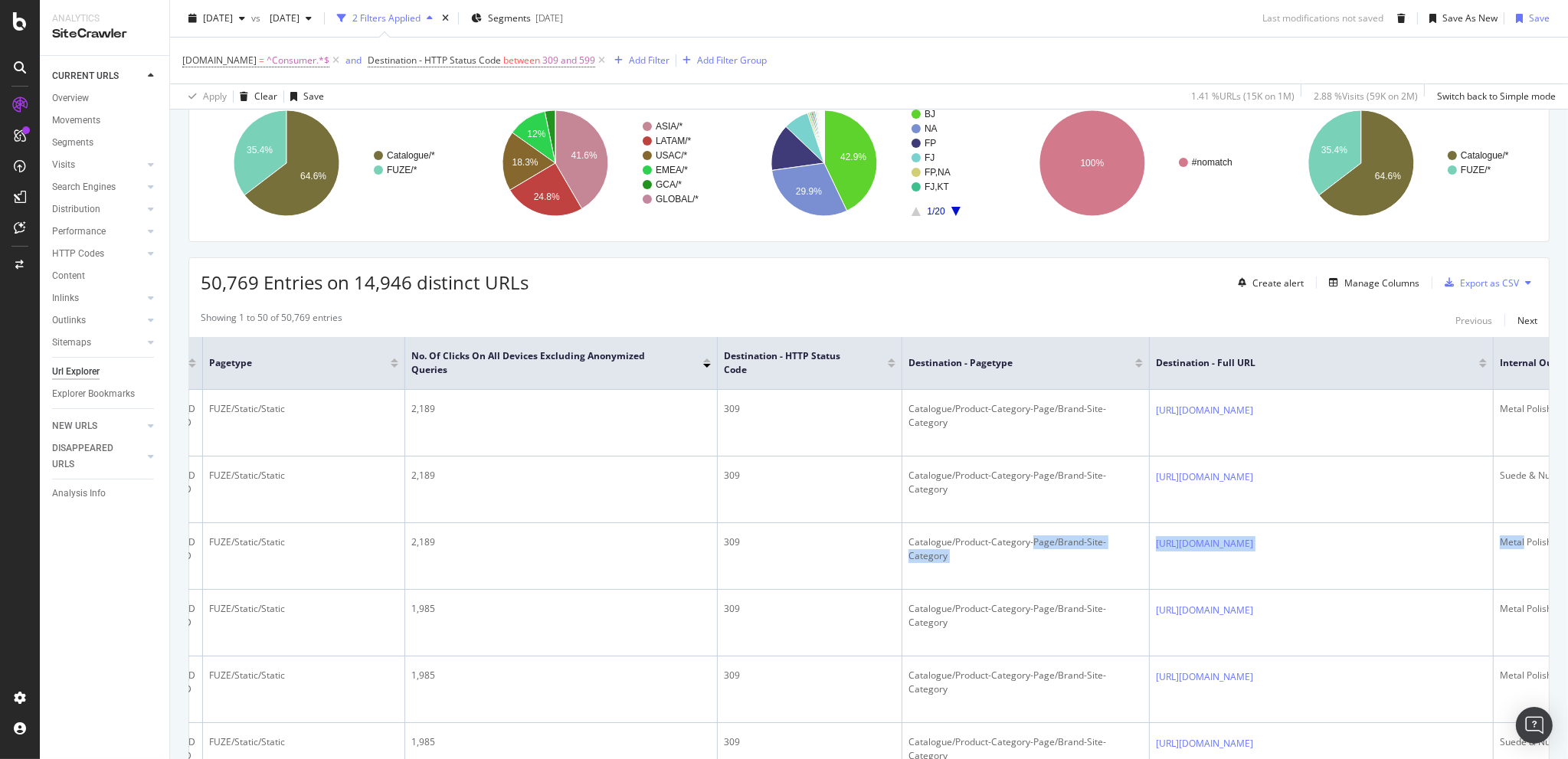
drag, startPoint x: 1440, startPoint y: 517, endPoint x: 1537, endPoint y: 522, distance: 97.1
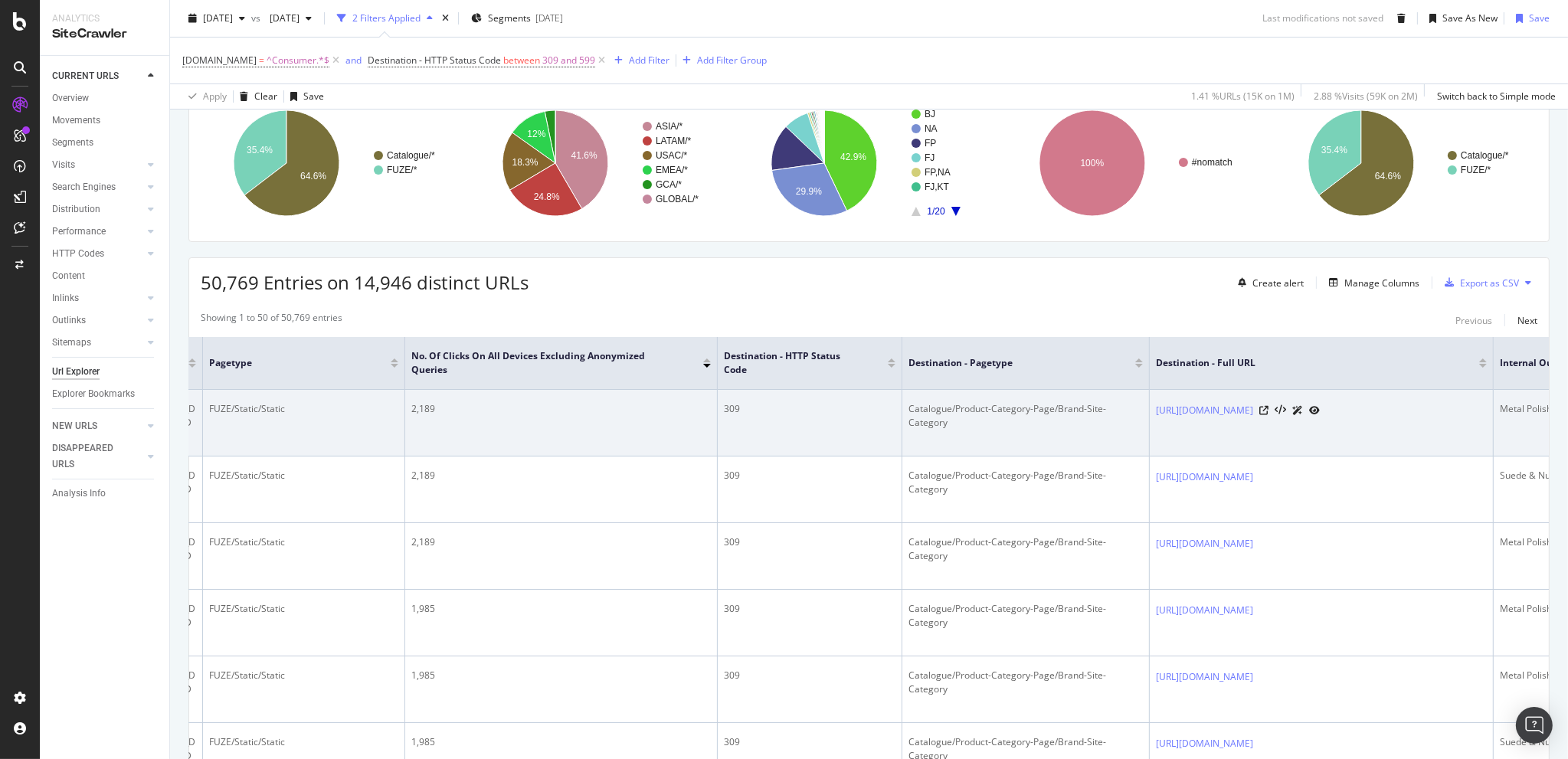
click at [1089, 407] on div "Catalogue/Product-Category-Page/Brand-Site-Category" at bounding box center [1025, 416] width 235 height 27
click at [1269, 407] on icon at bounding box center [1264, 411] width 9 height 9
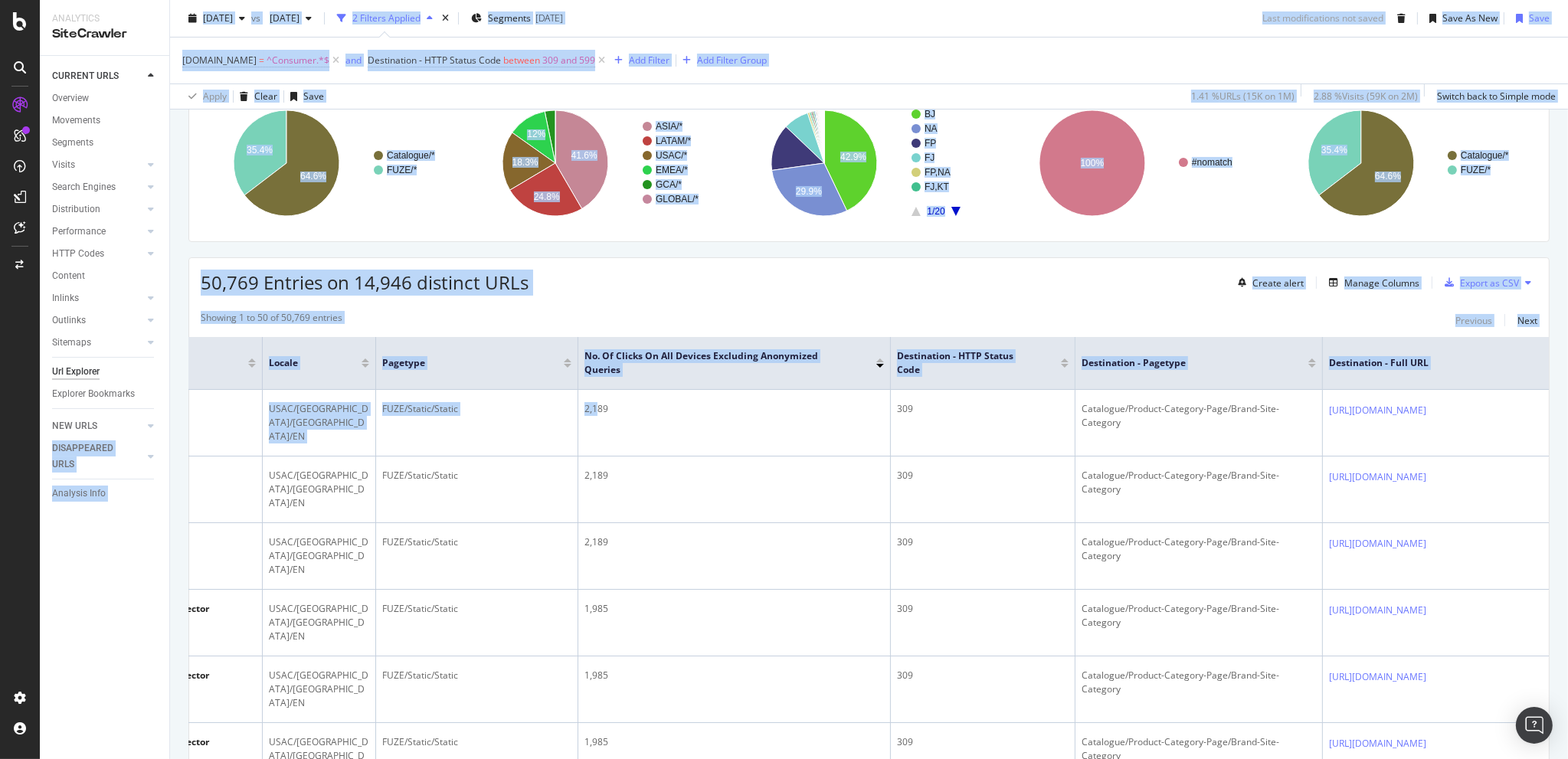
scroll to position [0, 0]
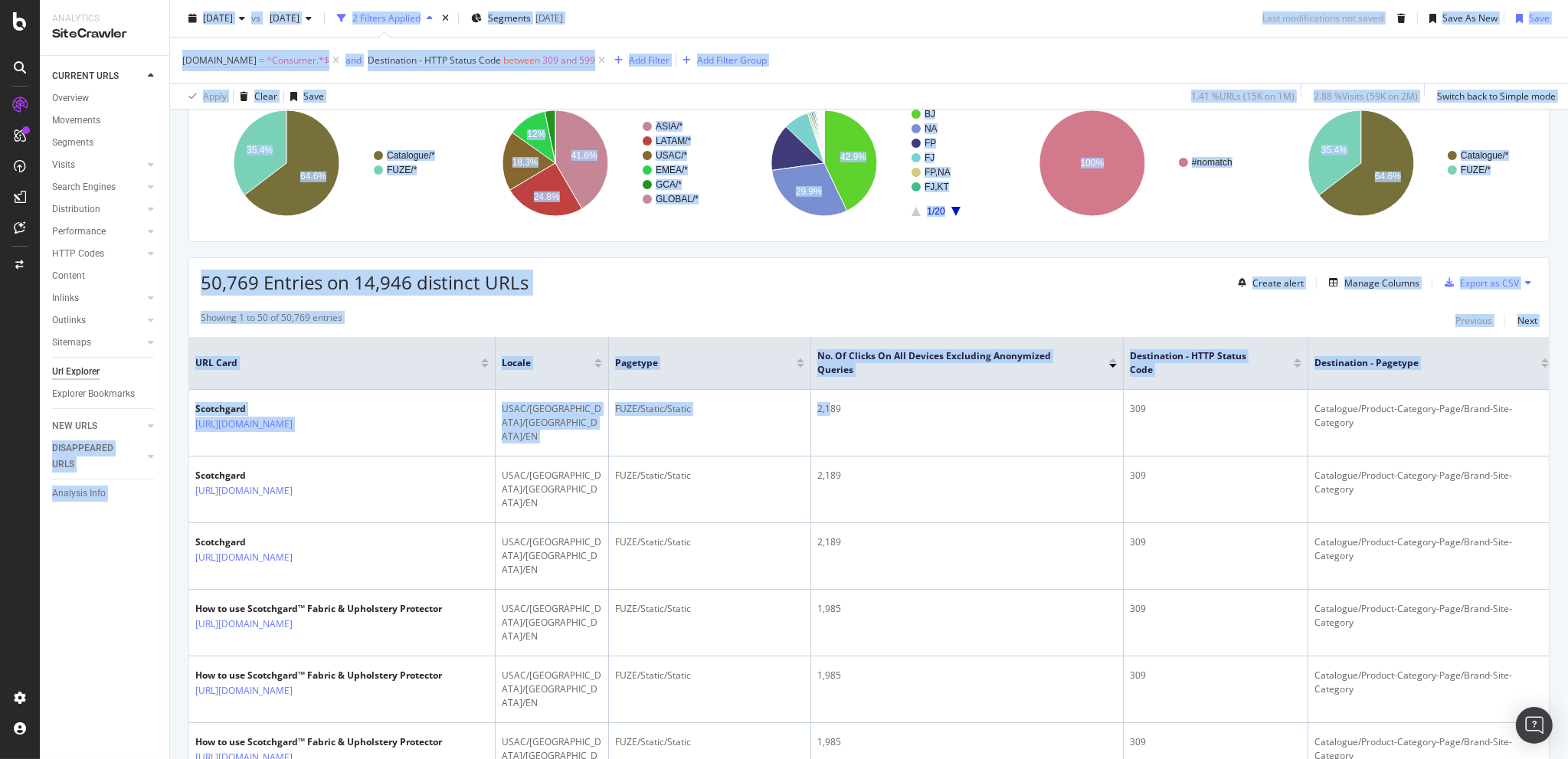
drag, startPoint x: 425, startPoint y: 410, endPoint x: 150, endPoint y: 416, distance: 275.1
click at [150, 416] on div "Analytics SiteCrawler CURRENT URLS Overview Movements Segments Visits Analysis …" at bounding box center [804, 380] width 1528 height 759
click at [549, 293] on div "50,769 Entries on 14,946 distinct URLs Create alert Manage Columns Export as CSV" at bounding box center [869, 276] width 1360 height 37
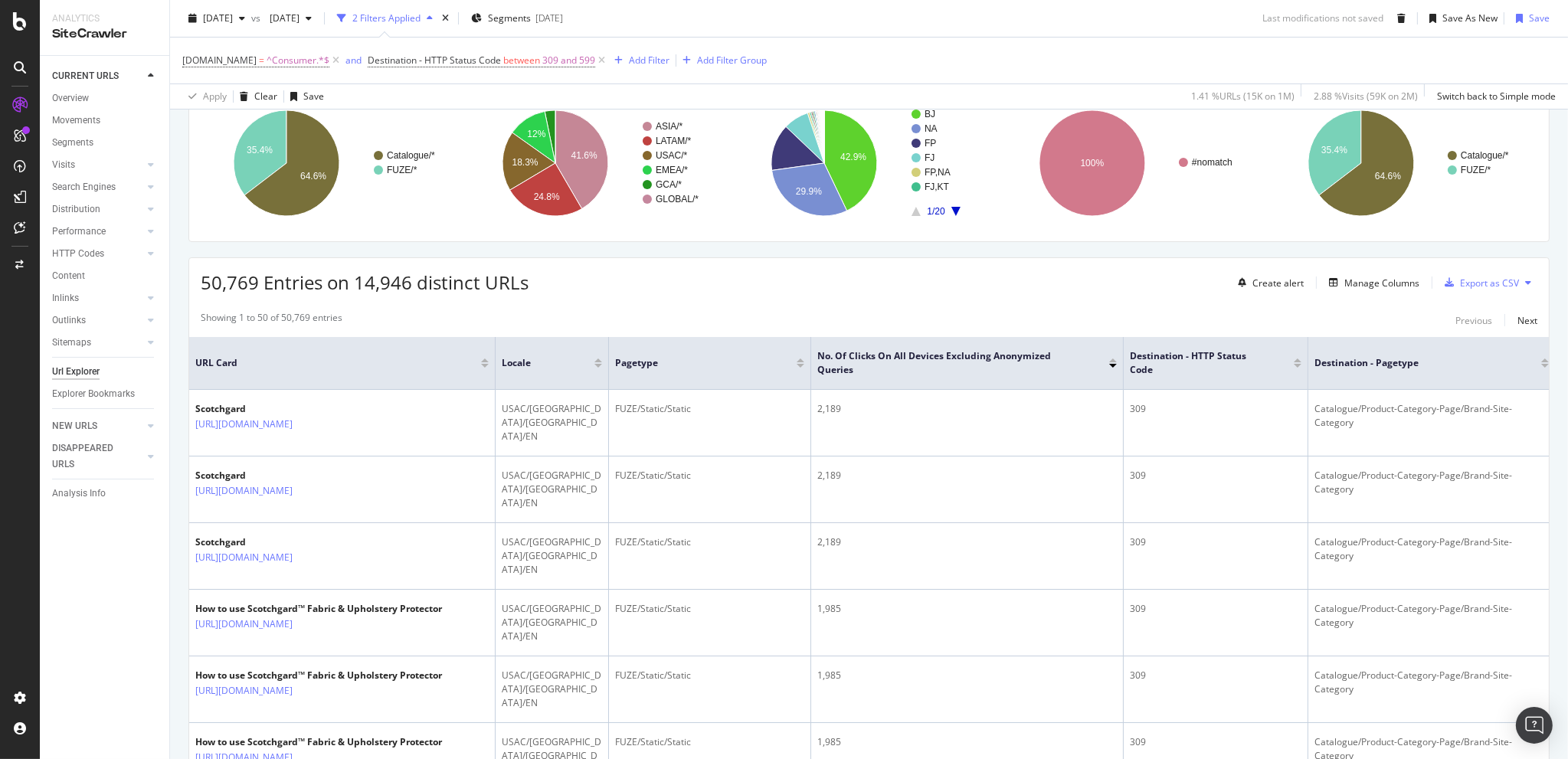
click at [1471, 276] on div "Export as CSV" at bounding box center [1490, 283] width 59 height 13
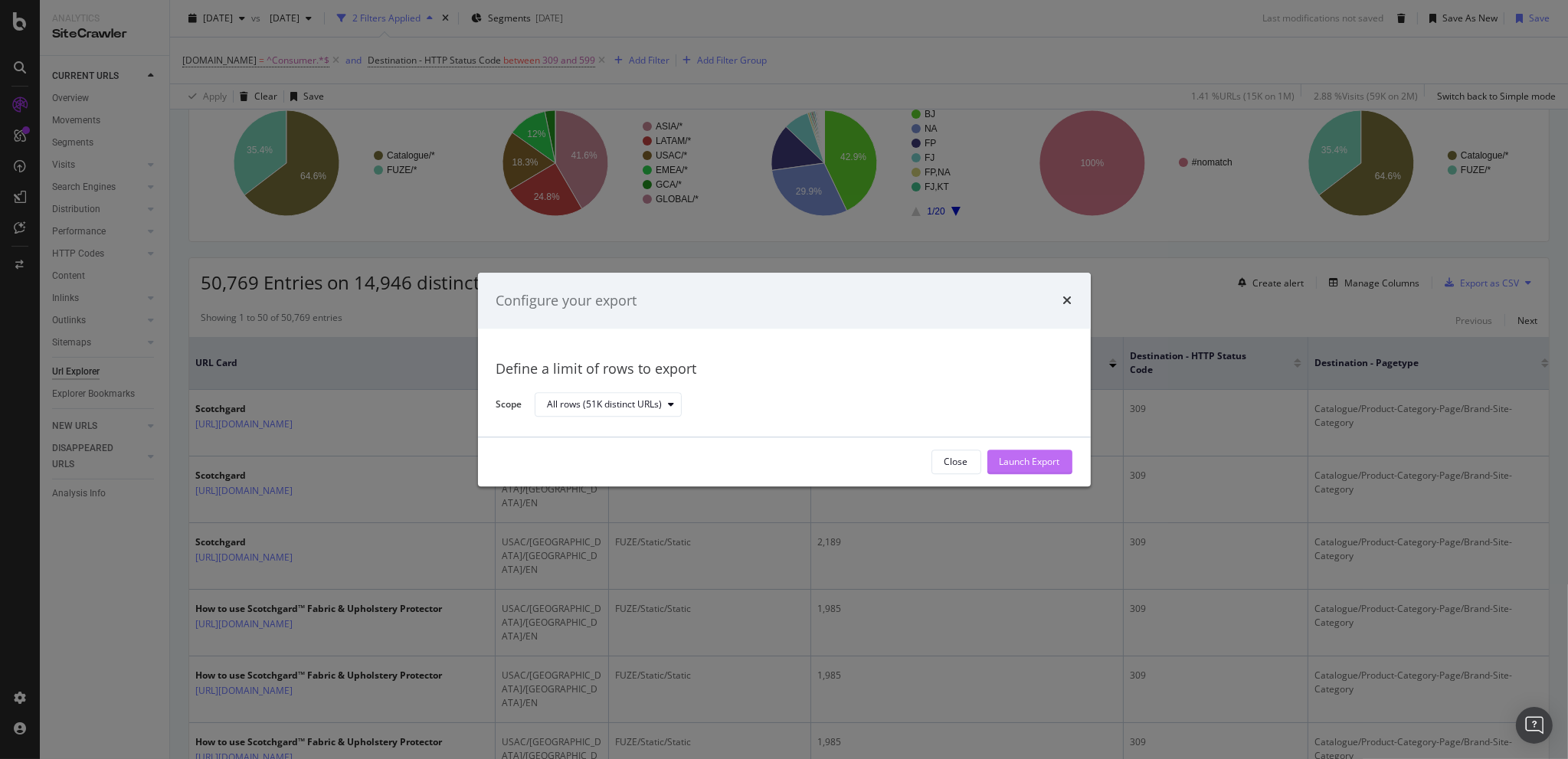
click at [1000, 455] on div "Launch Export" at bounding box center [1030, 462] width 60 height 13
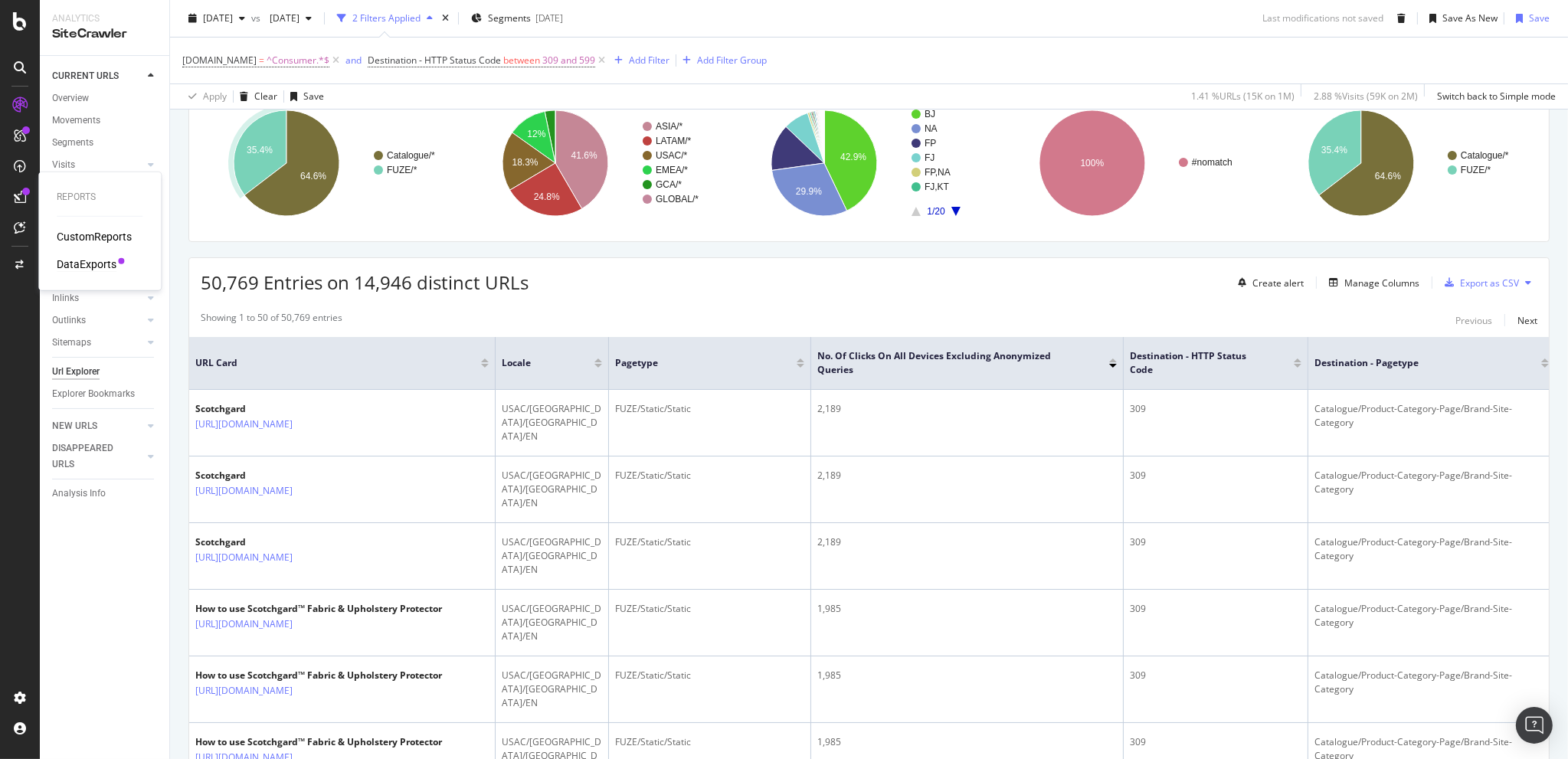
click at [89, 258] on div "DataExports" at bounding box center [86, 264] width 59 height 16
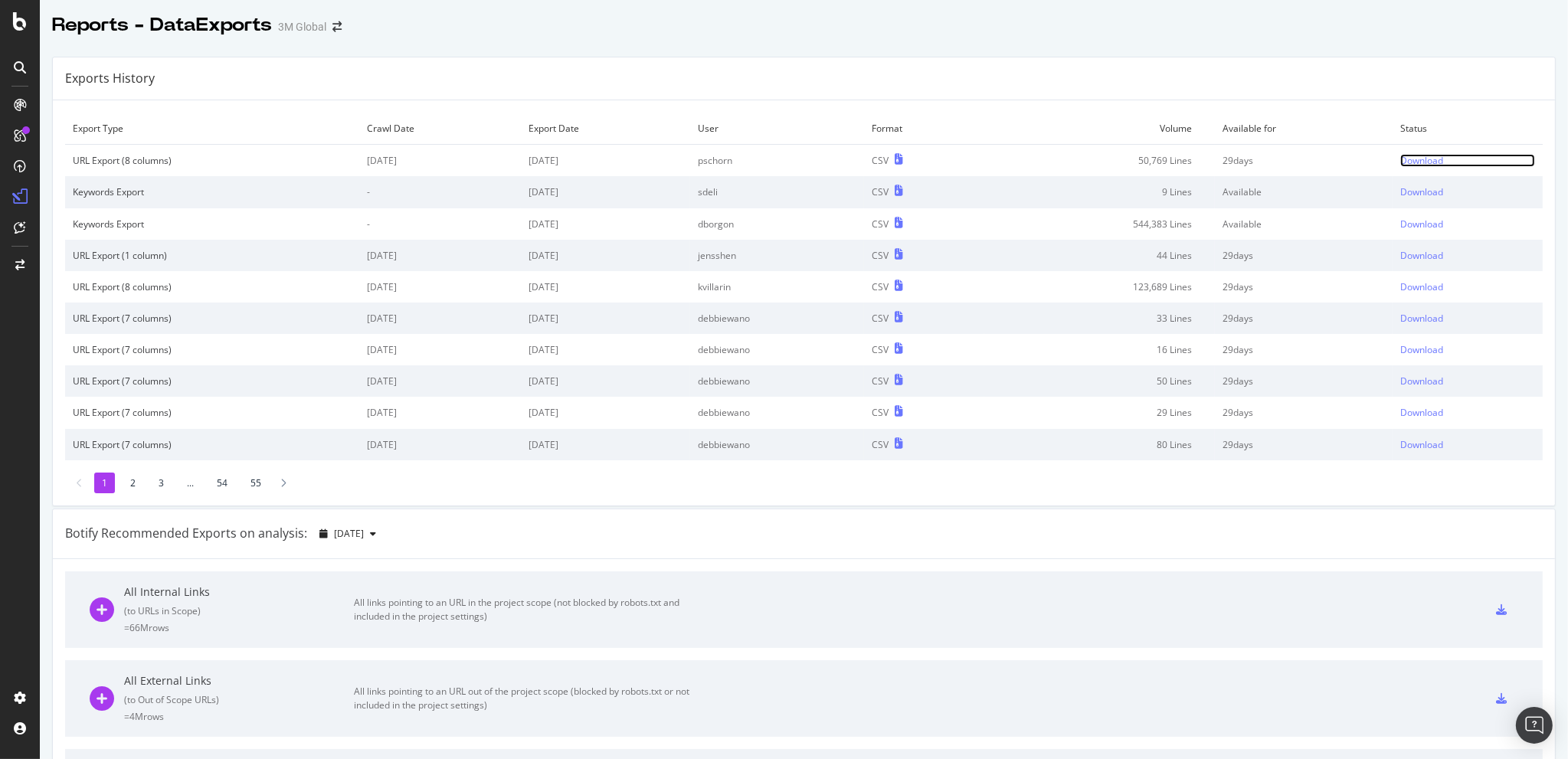
click at [1403, 154] on div "Download" at bounding box center [1421, 161] width 43 height 13
